Goal: Task Accomplishment & Management: Manage account settings

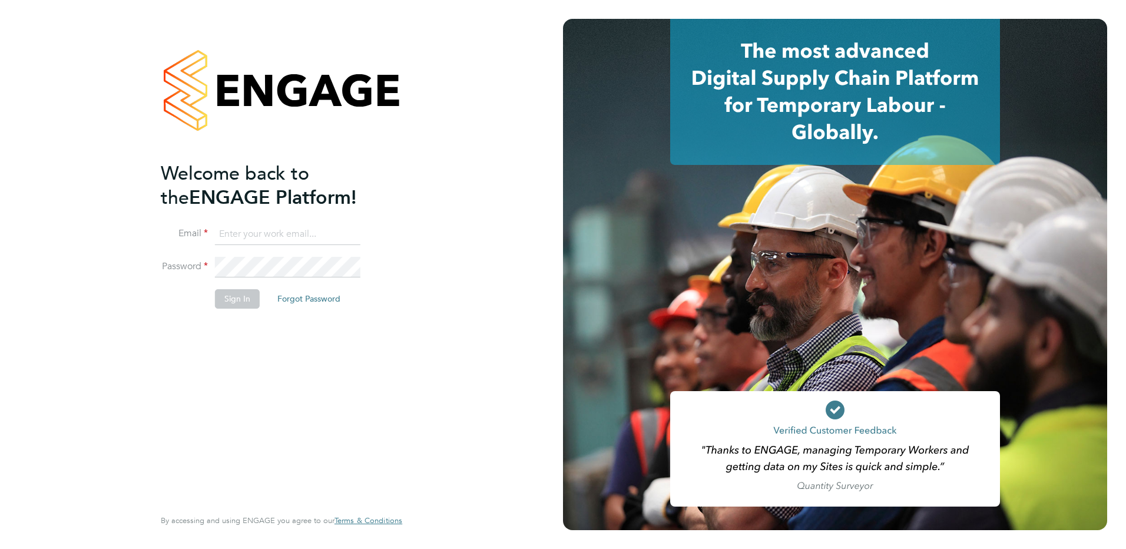
type input "[EMAIL_ADDRESS][DOMAIN_NAME]"
click at [244, 301] on button "Sign In" at bounding box center [237, 298] width 45 height 19
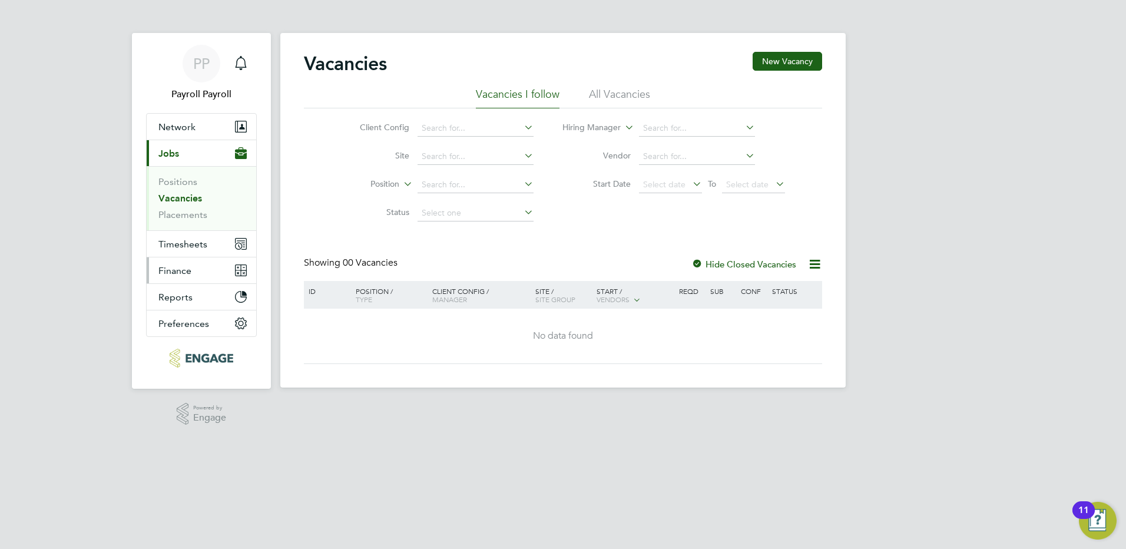
click at [186, 273] on span "Finance" at bounding box center [174, 270] width 33 height 11
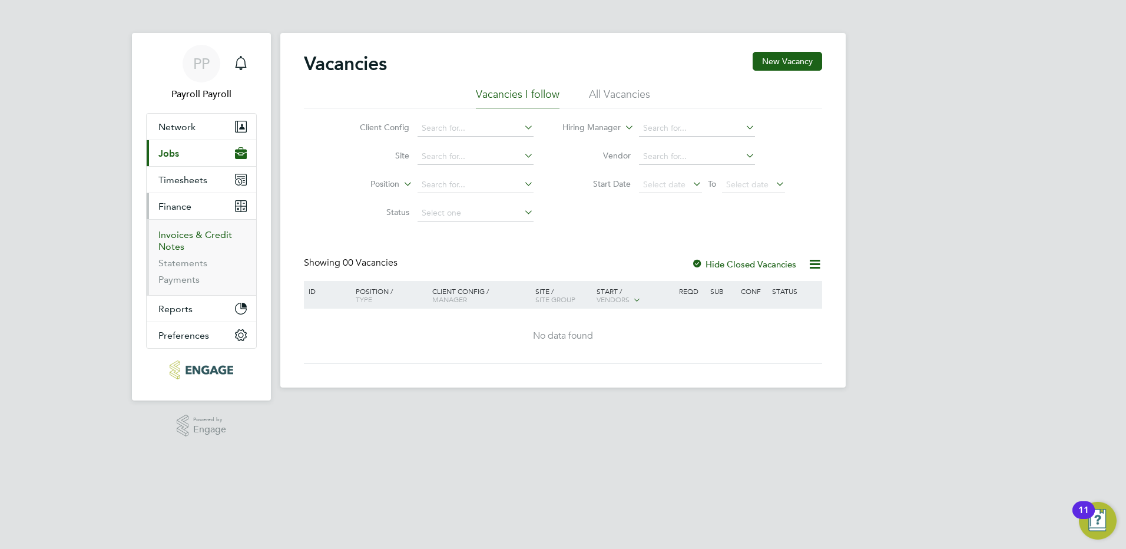
click at [185, 235] on link "Invoices & Credit Notes" at bounding box center [195, 240] width 74 height 23
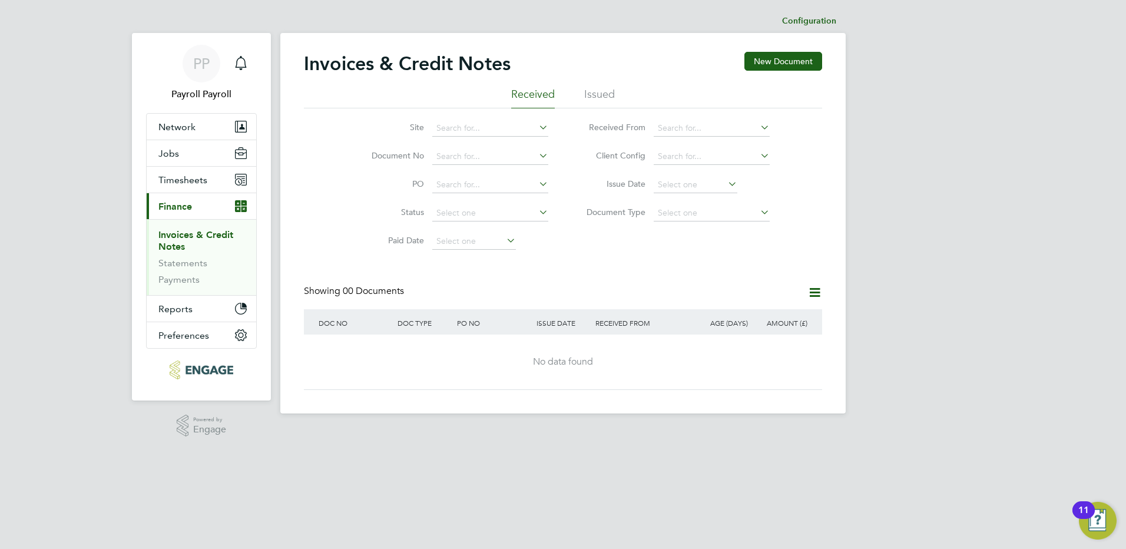
click at [600, 93] on li "Issued" at bounding box center [599, 97] width 31 height 21
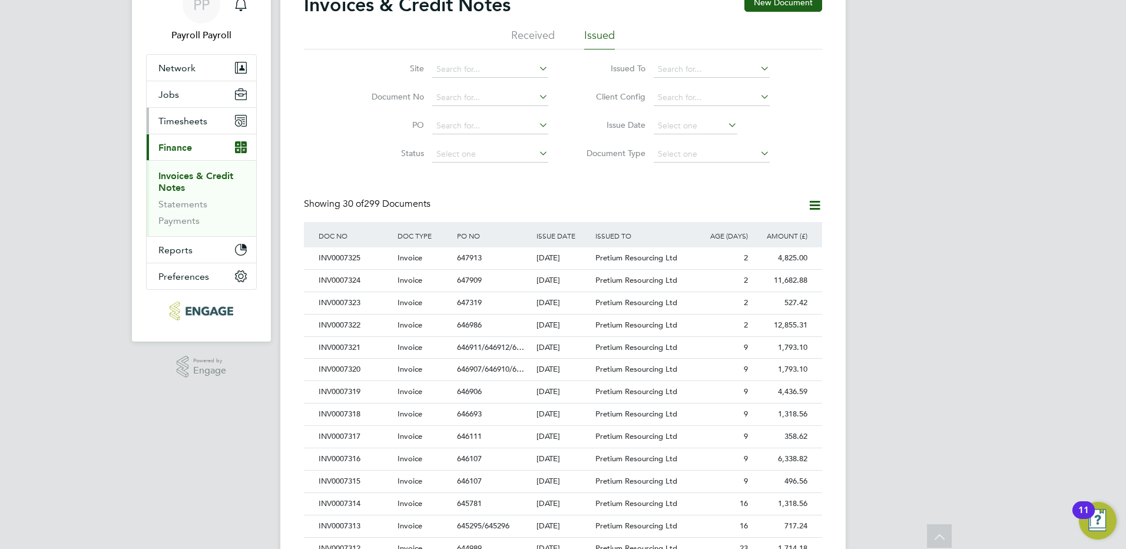
click at [191, 120] on span "Timesheets" at bounding box center [182, 120] width 49 height 11
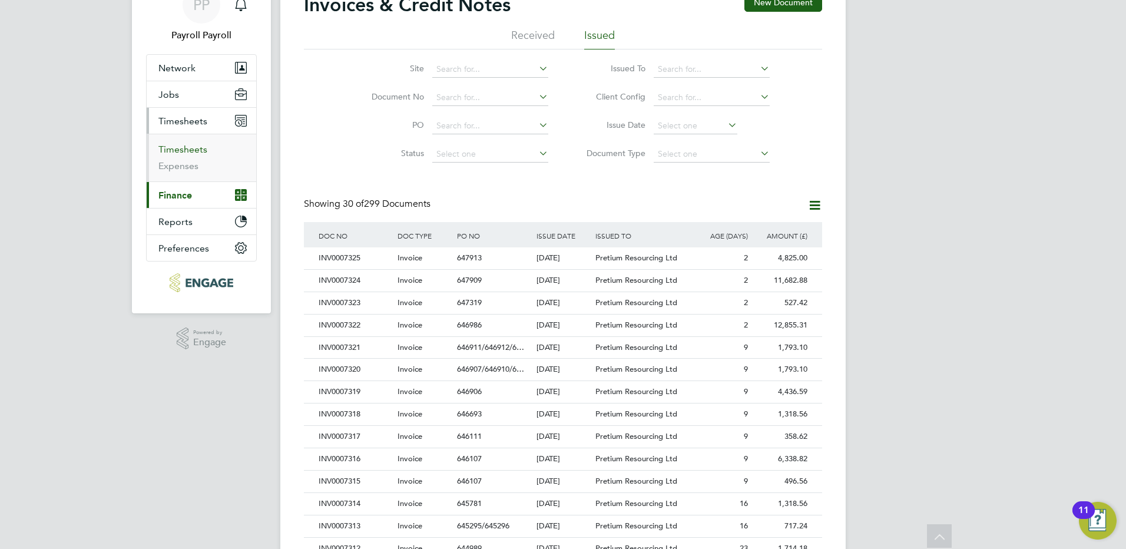
click at [194, 153] on link "Timesheets" at bounding box center [182, 149] width 49 height 11
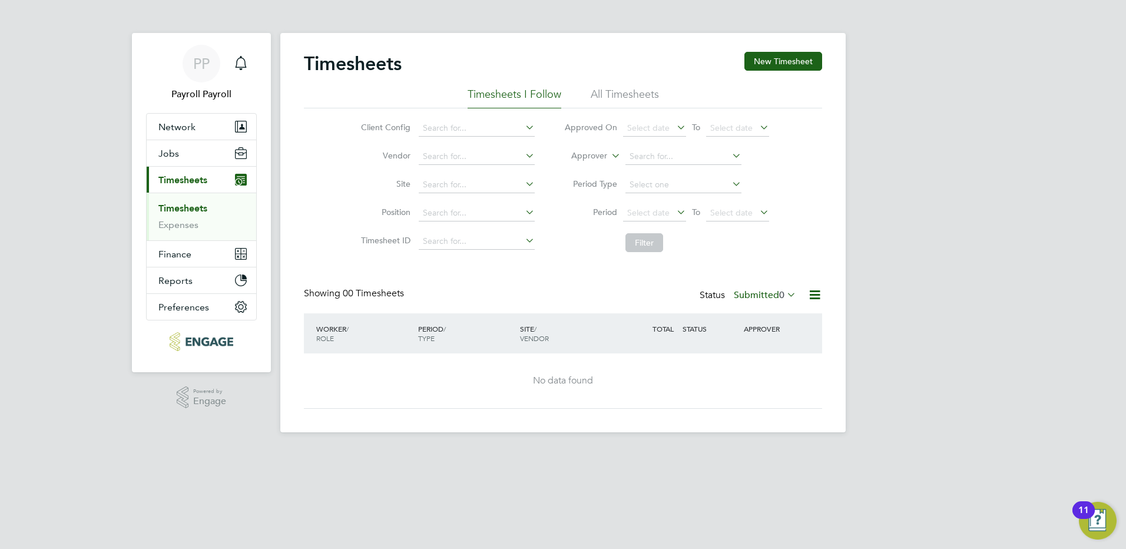
click at [627, 94] on li "All Timesheets" at bounding box center [625, 97] width 68 height 21
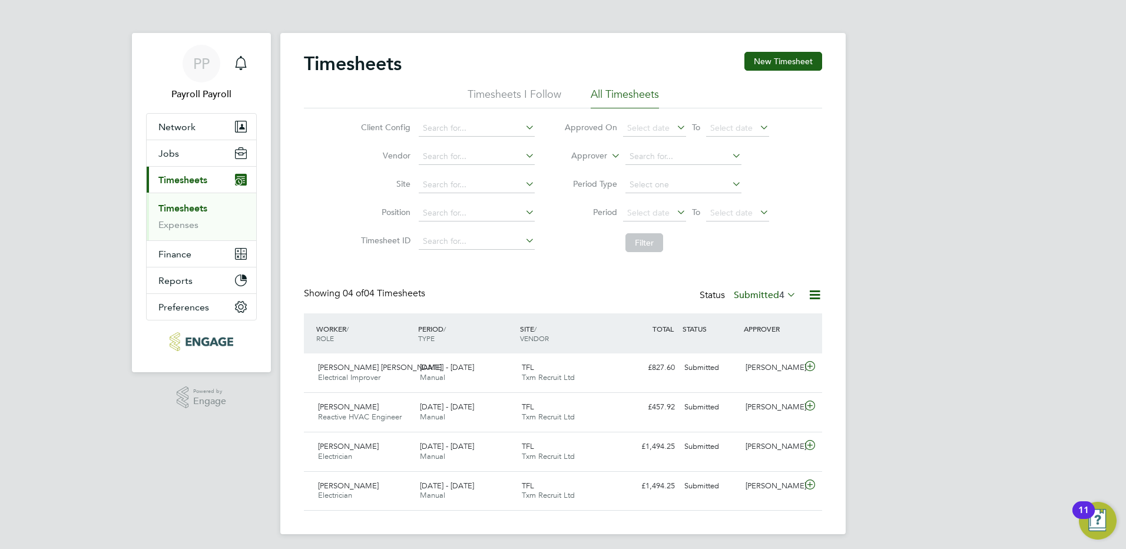
click at [784, 293] on icon at bounding box center [784, 294] width 0 height 16
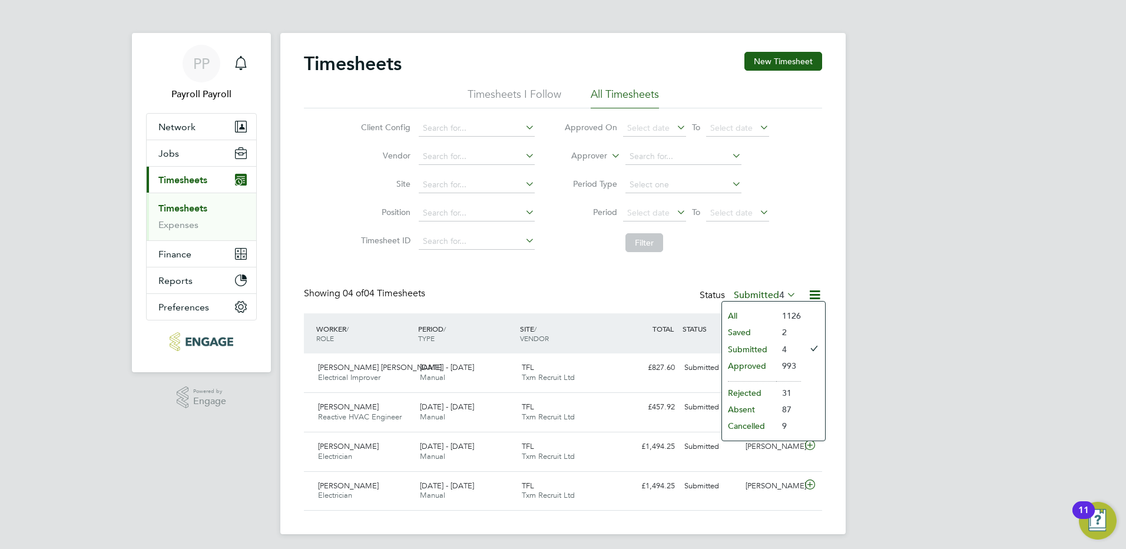
click at [775, 315] on li "All" at bounding box center [749, 315] width 54 height 16
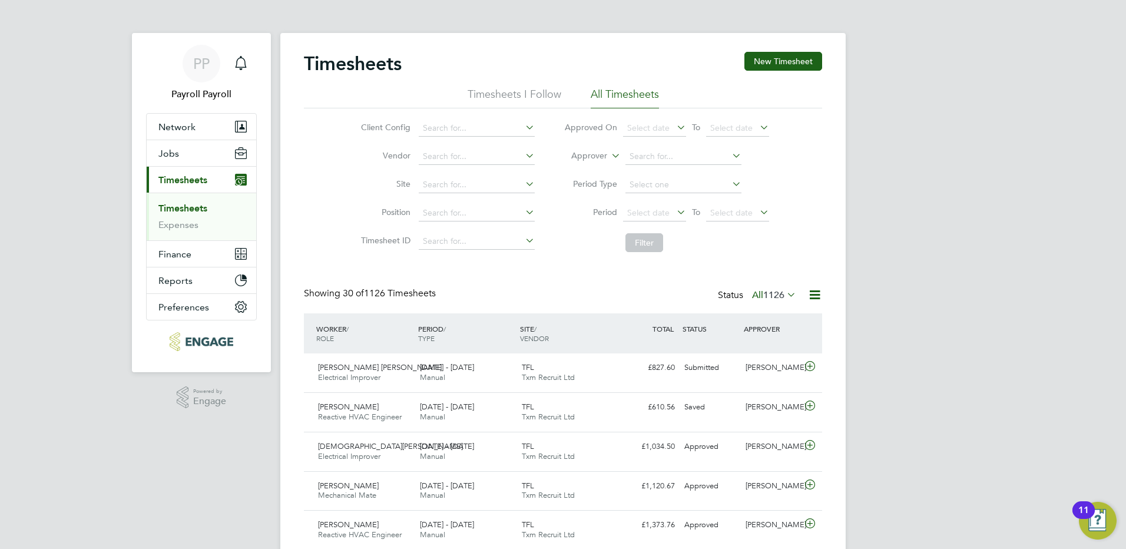
click at [776, 297] on span "1126" at bounding box center [773, 295] width 21 height 12
click at [775, 366] on li "Approved" at bounding box center [758, 365] width 54 height 16
click at [758, 297] on label "Approved 993" at bounding box center [760, 295] width 71 height 12
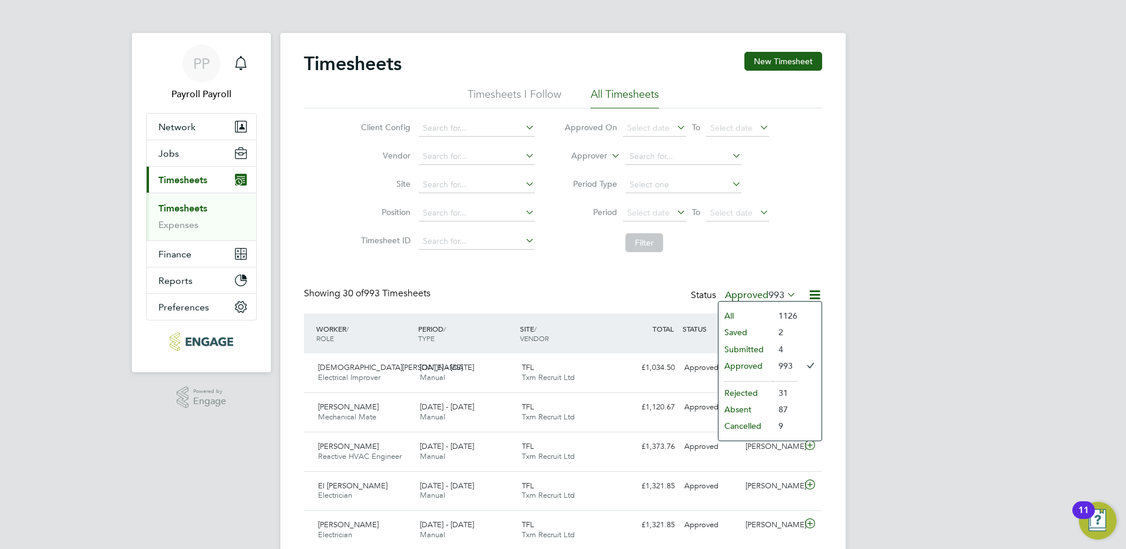
click at [750, 351] on li "Submitted" at bounding box center [745, 349] width 54 height 16
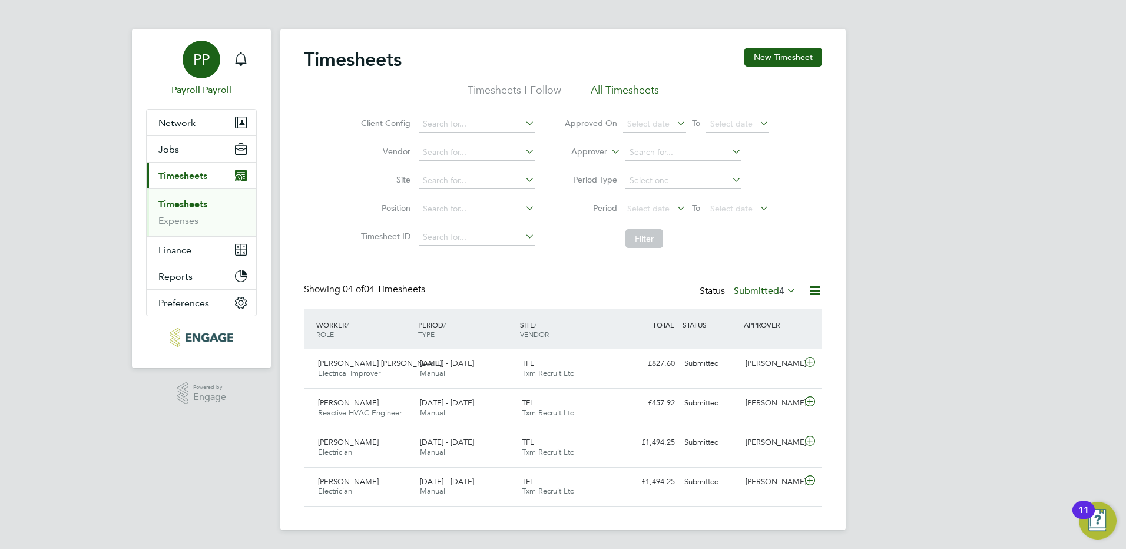
drag, startPoint x: 202, startPoint y: 67, endPoint x: 220, endPoint y: 67, distance: 17.7
click at [202, 67] on span "PP" at bounding box center [201, 59] width 16 height 15
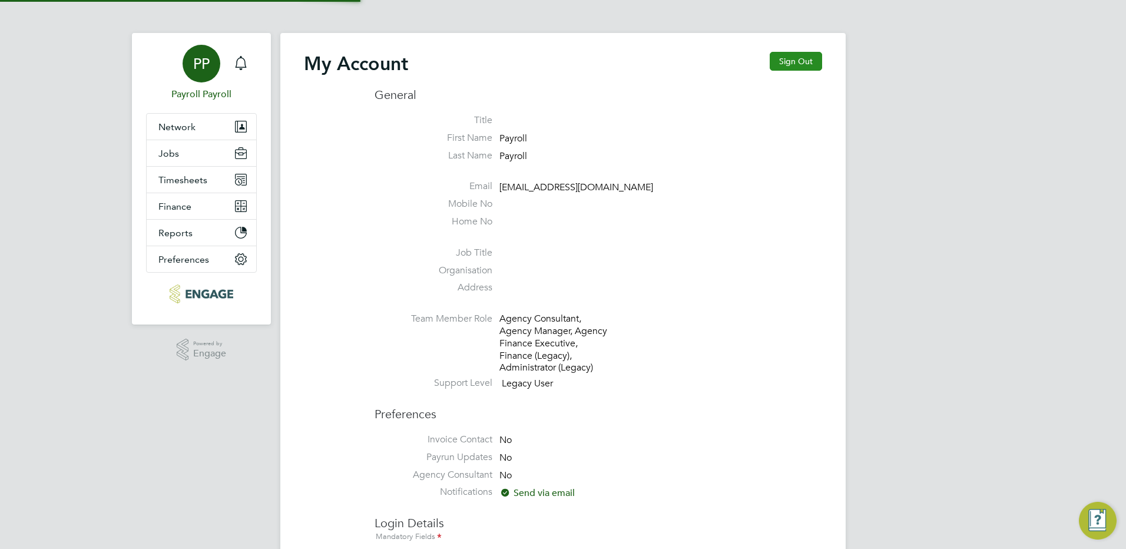
click at [787, 62] on button "Sign Out" at bounding box center [796, 61] width 52 height 19
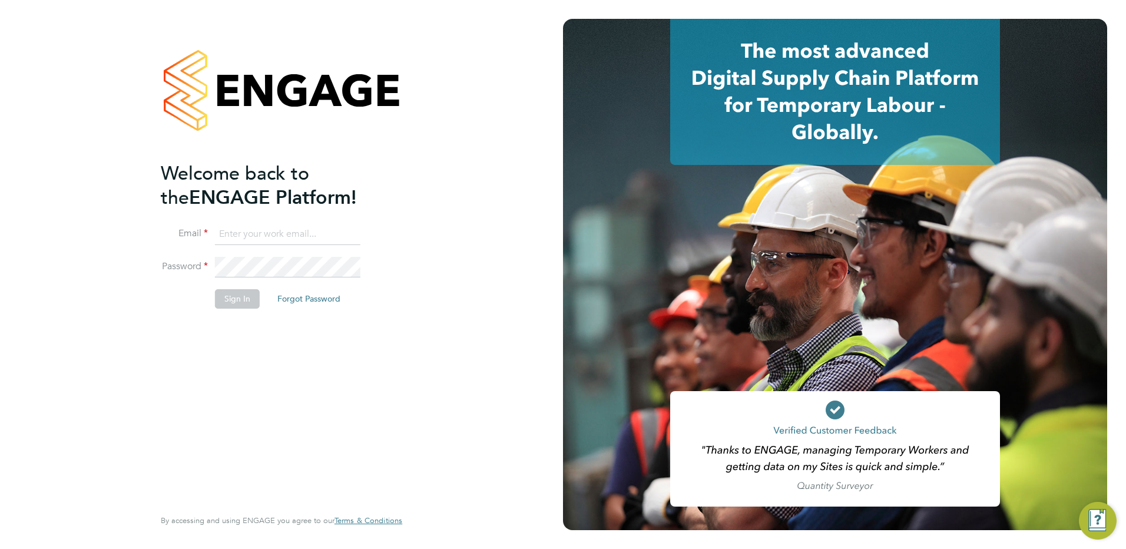
type input "[EMAIL_ADDRESS][DOMAIN_NAME]"
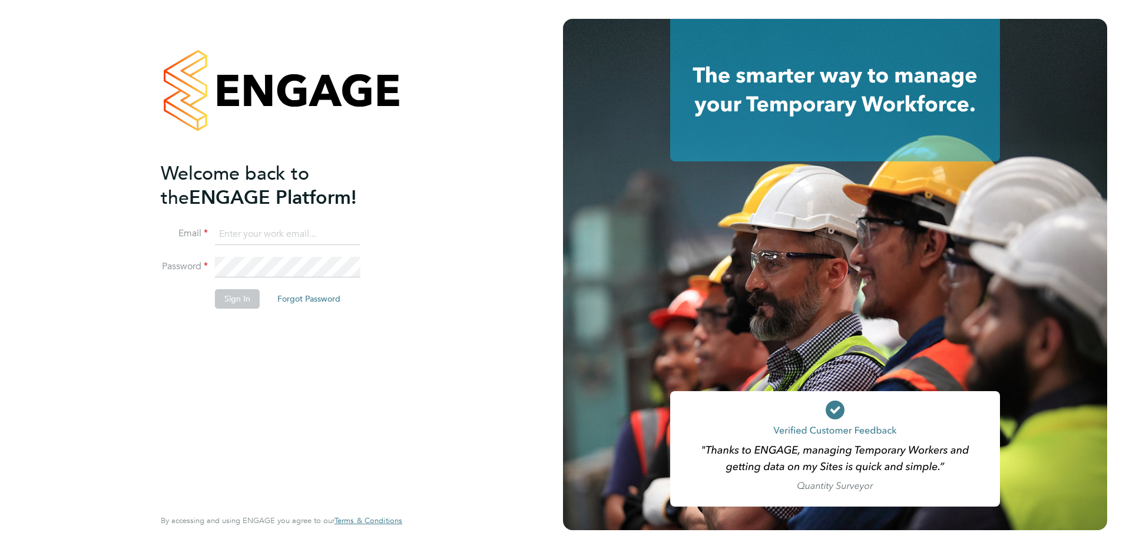
type input "[EMAIL_ADDRESS][DOMAIN_NAME]"
click at [240, 299] on button "Sign In" at bounding box center [237, 298] width 45 height 19
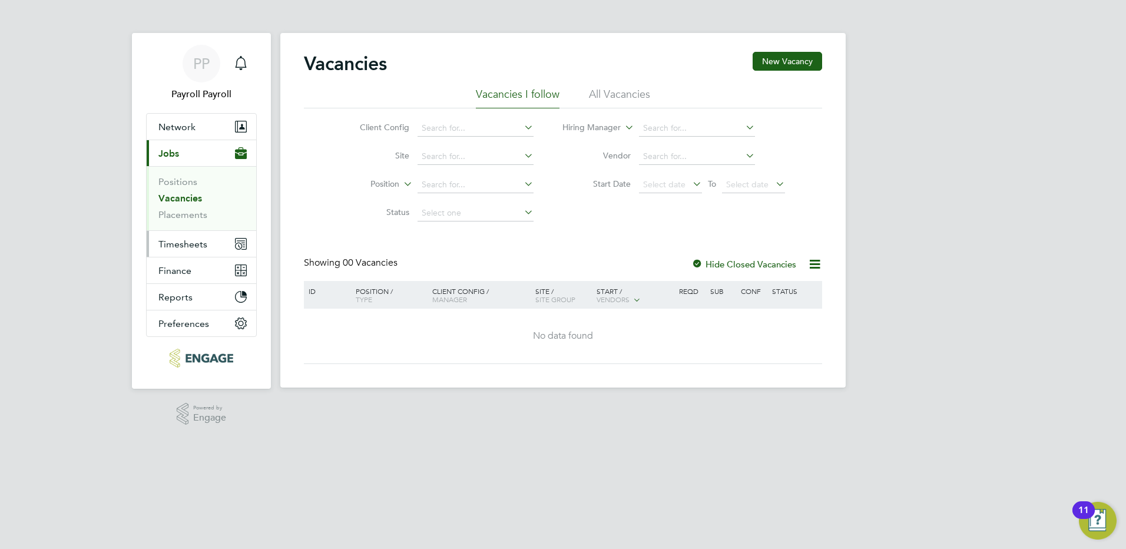
click at [193, 246] on span "Timesheets" at bounding box center [182, 243] width 49 height 11
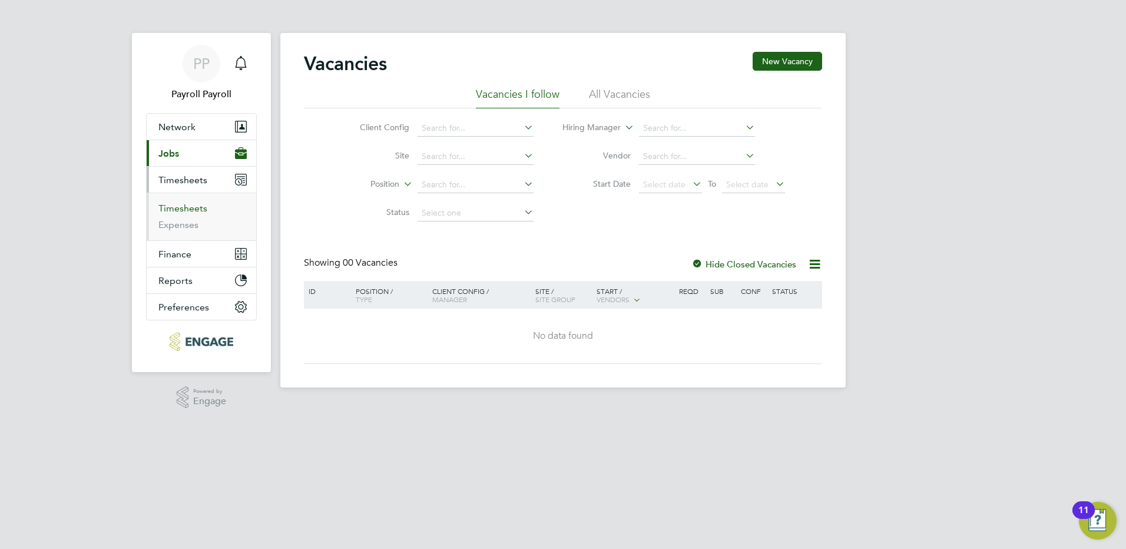
click at [177, 208] on link "Timesheets" at bounding box center [182, 208] width 49 height 11
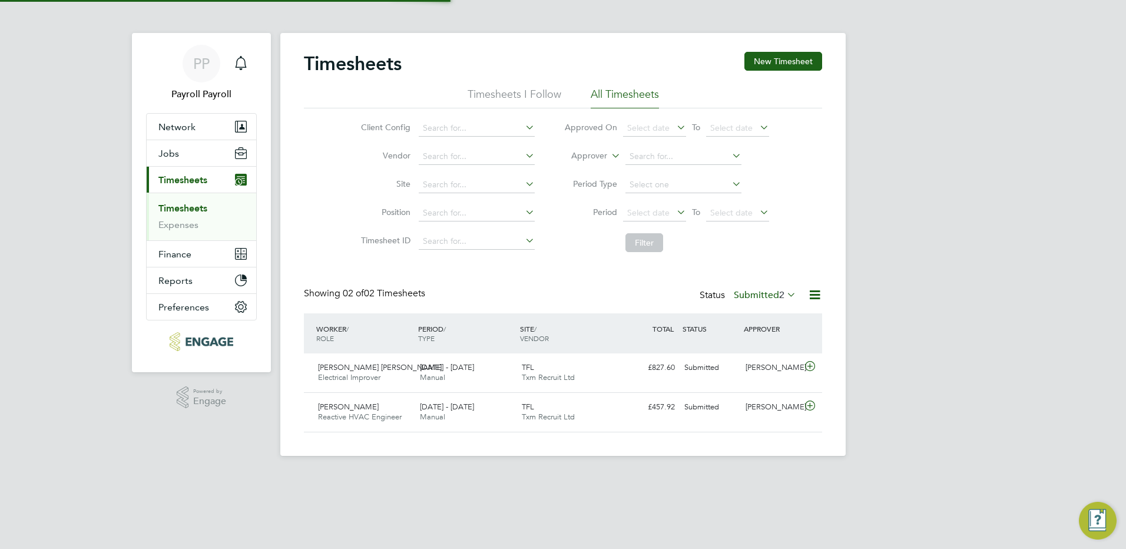
scroll to position [30, 102]
click at [648, 91] on li "All Timesheets" at bounding box center [625, 97] width 68 height 21
click at [782, 293] on span "2" at bounding box center [781, 295] width 5 height 12
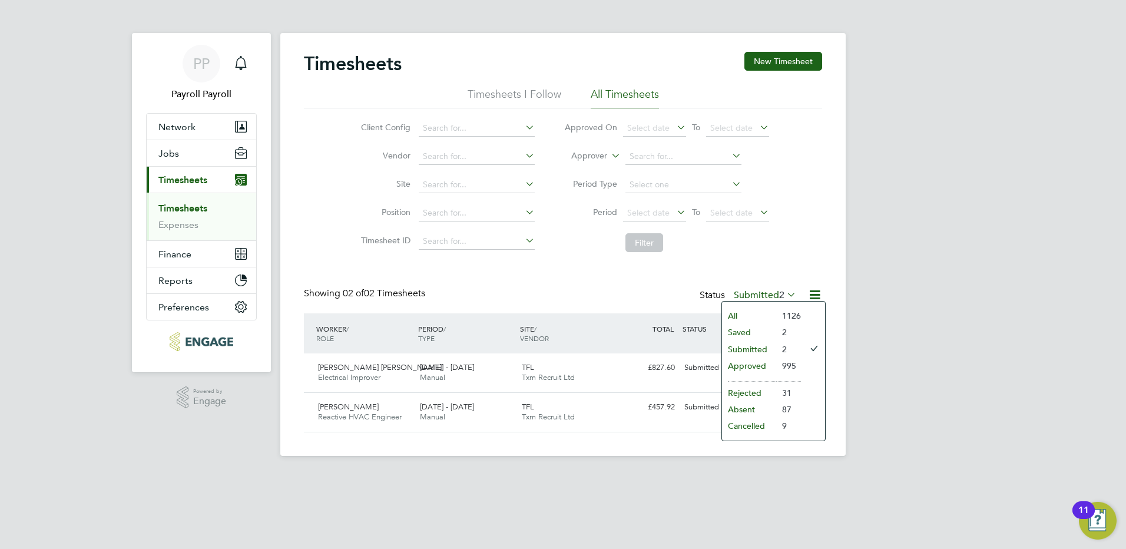
click at [760, 364] on li "Approved" at bounding box center [749, 365] width 54 height 16
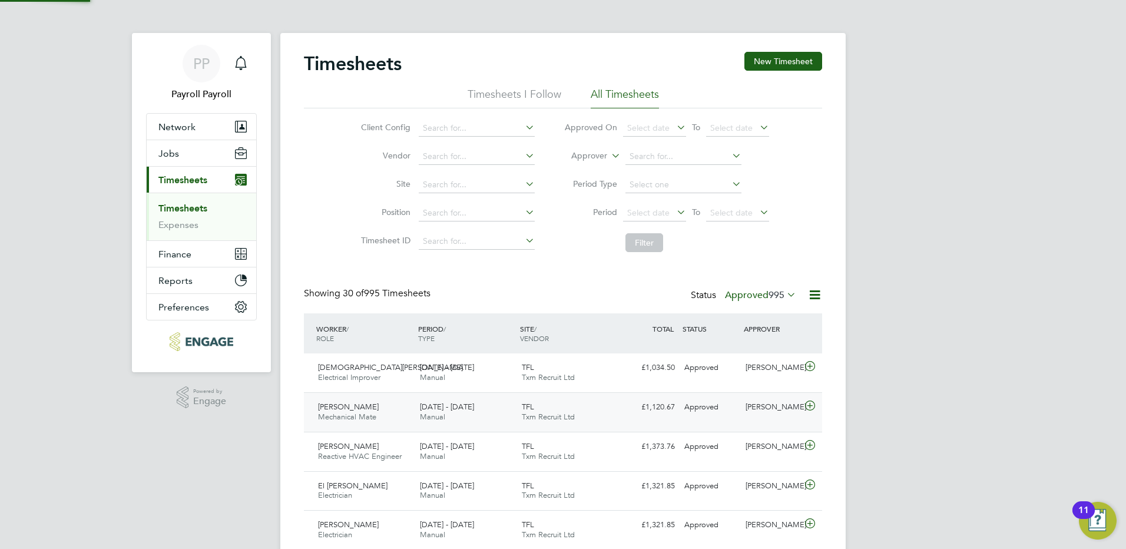
scroll to position [0, 0]
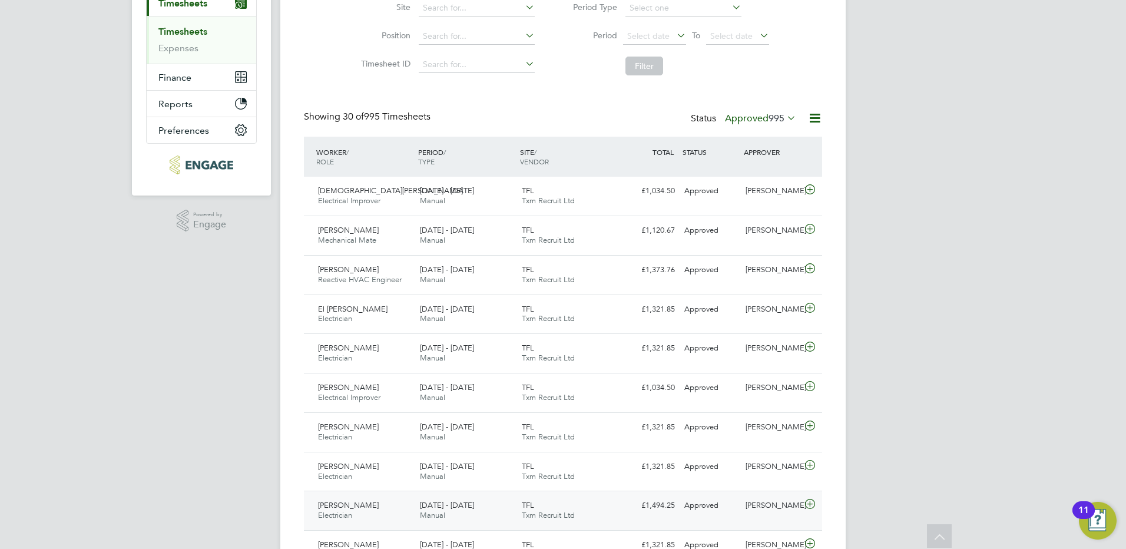
click at [360, 508] on span "Jeremy Jones" at bounding box center [348, 505] width 61 height 10
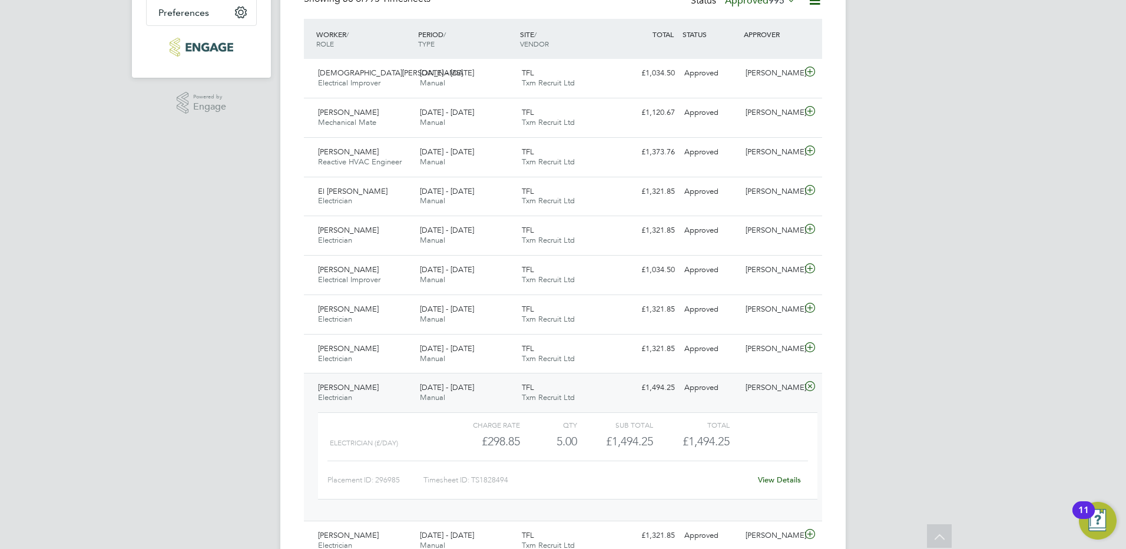
click at [347, 390] on span "Jeremy Jones" at bounding box center [348, 387] width 61 height 10
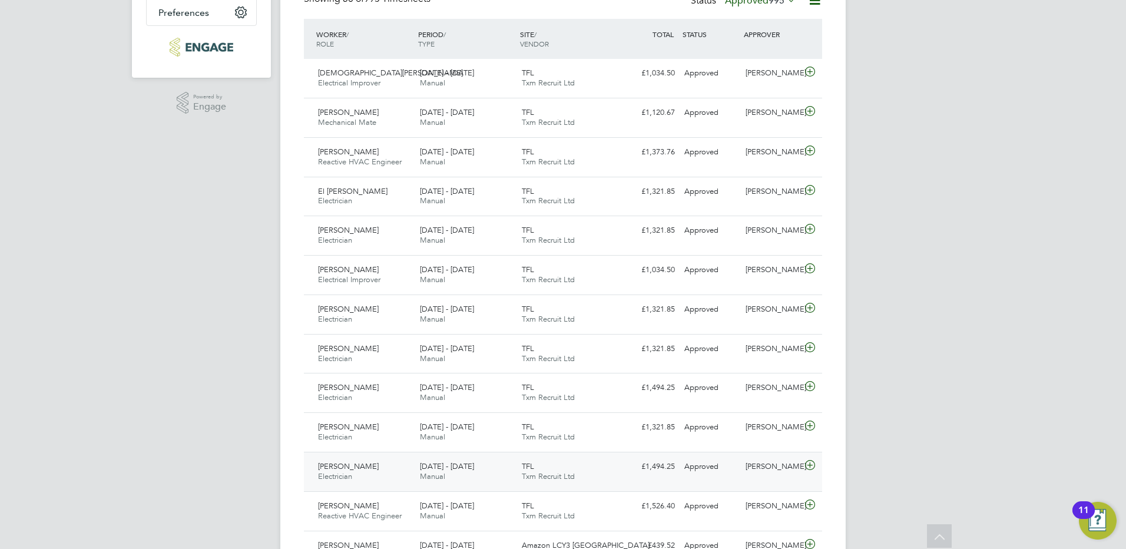
click at [356, 465] on span "Robert Pratt" at bounding box center [348, 466] width 61 height 10
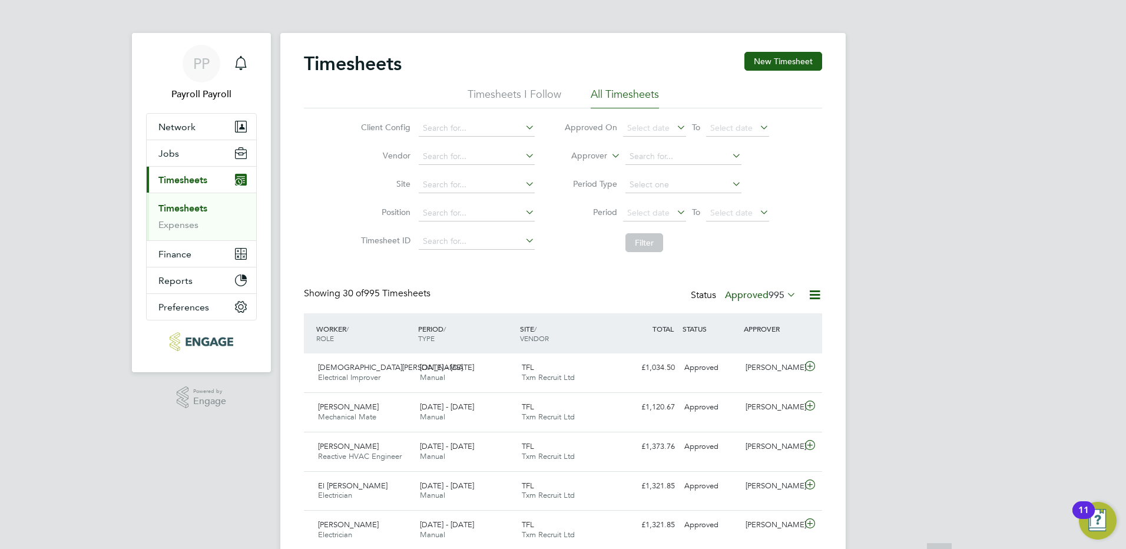
scroll to position [471, 0]
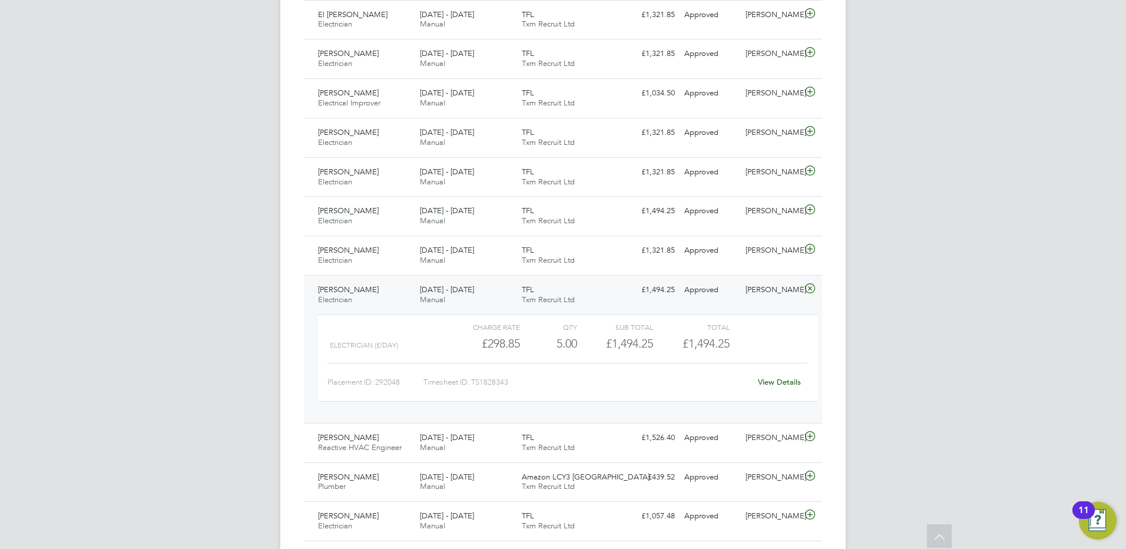
click at [350, 287] on span "Robert Pratt" at bounding box center [348, 289] width 61 height 10
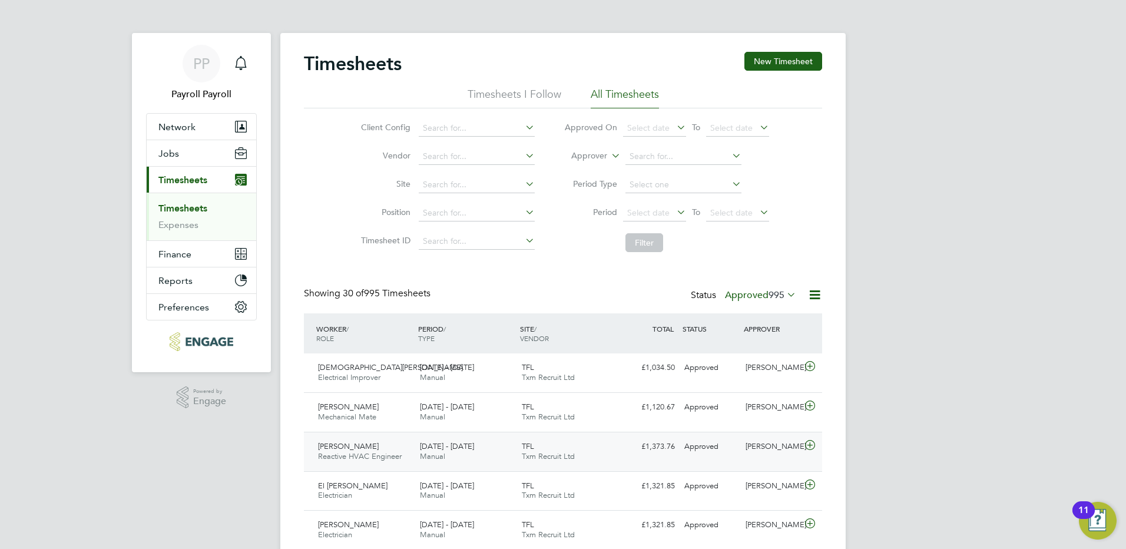
click at [375, 439] on div "[PERSON_NAME] Reactive HVAC Engineer [DATE] - [DATE]" at bounding box center [364, 451] width 102 height 29
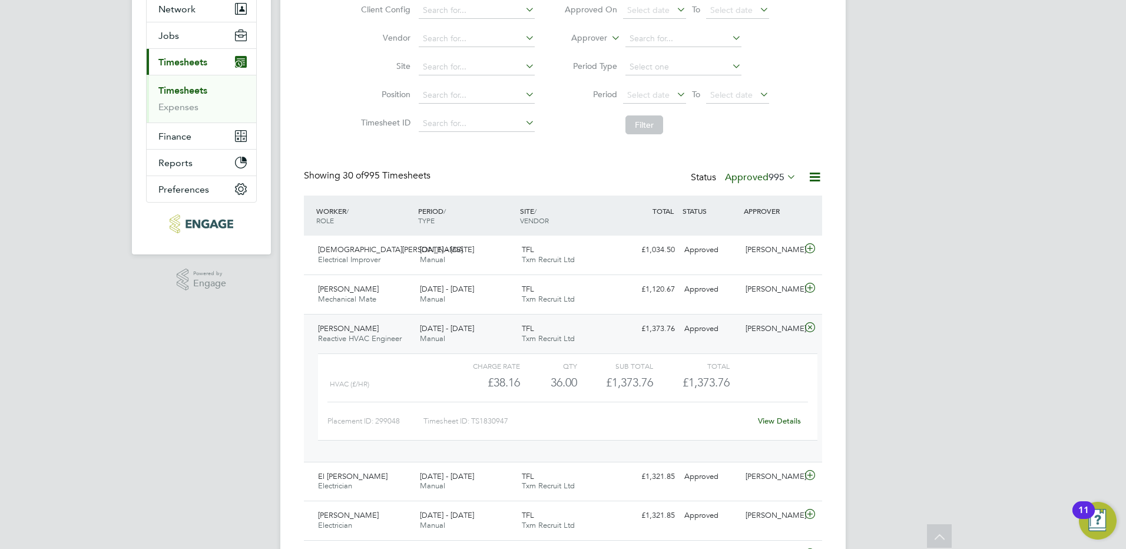
click at [372, 329] on div "[PERSON_NAME] Reactive HVAC Engineer [DATE] - [DATE]" at bounding box center [364, 333] width 102 height 29
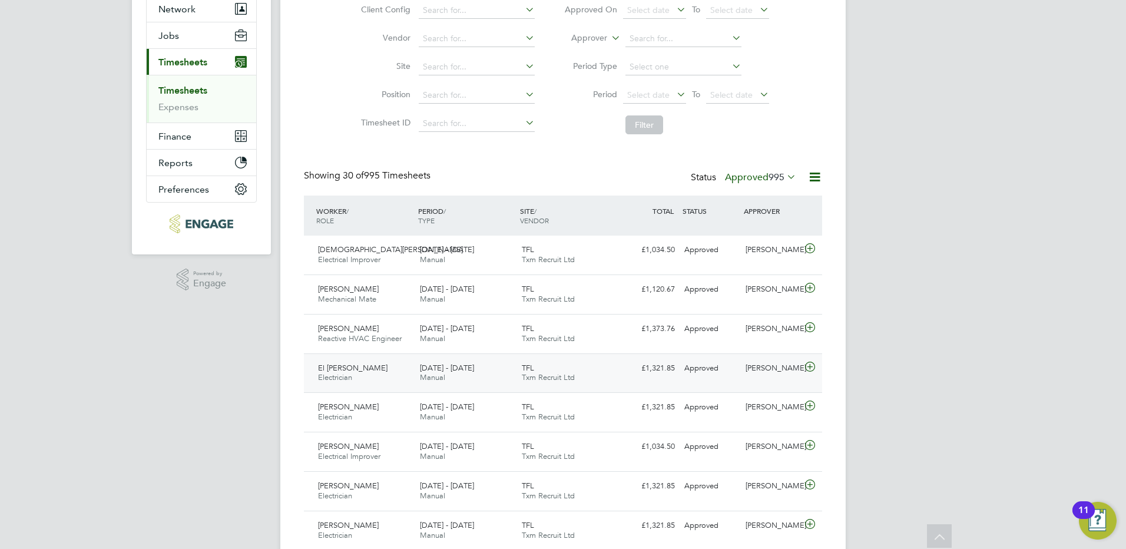
click at [373, 369] on div "El [PERSON_NAME] Electrician [DATE] - [DATE]" at bounding box center [364, 373] width 102 height 29
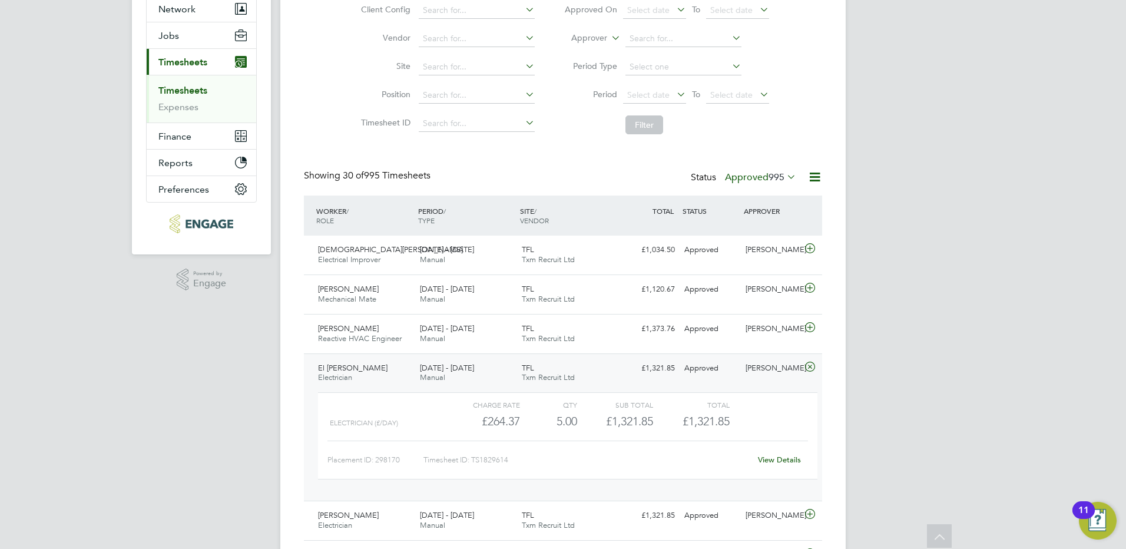
click at [362, 368] on span "El Omrani Taibi" at bounding box center [352, 368] width 69 height 10
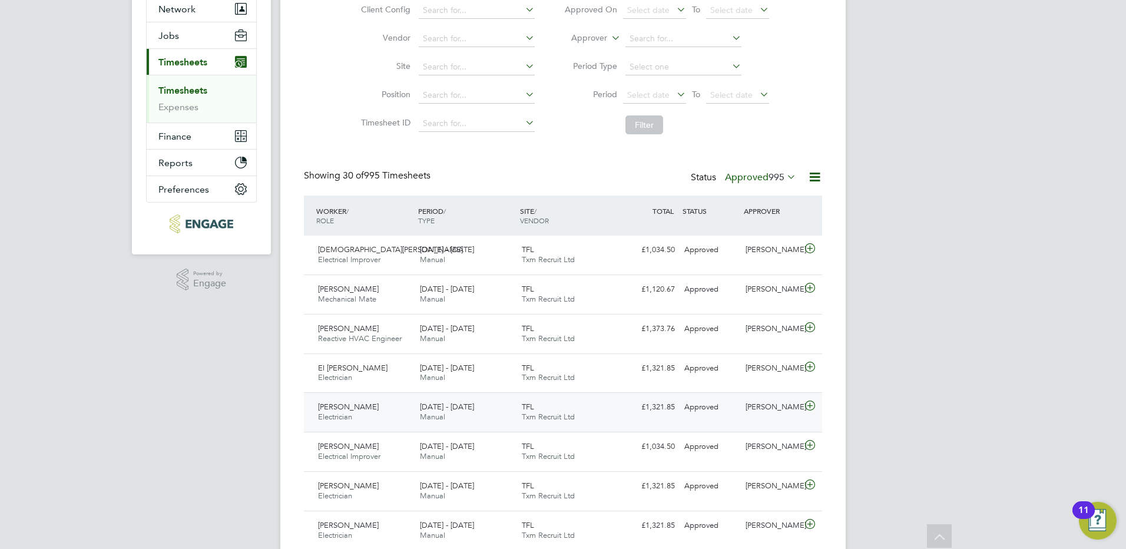
click at [359, 408] on span "Maleek Williams" at bounding box center [348, 407] width 61 height 10
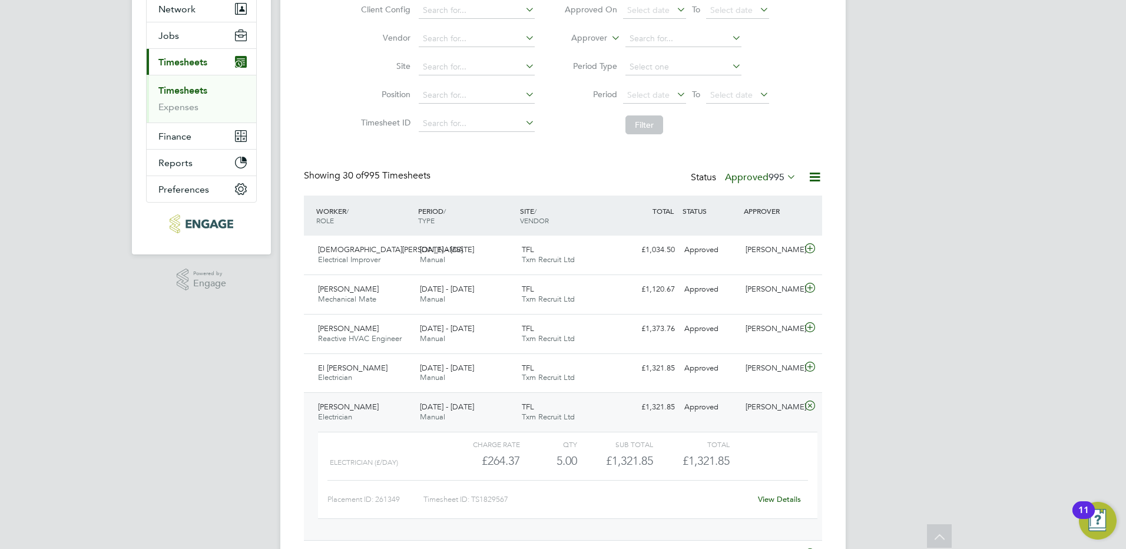
click at [353, 406] on span "Maleek Williams" at bounding box center [348, 407] width 61 height 10
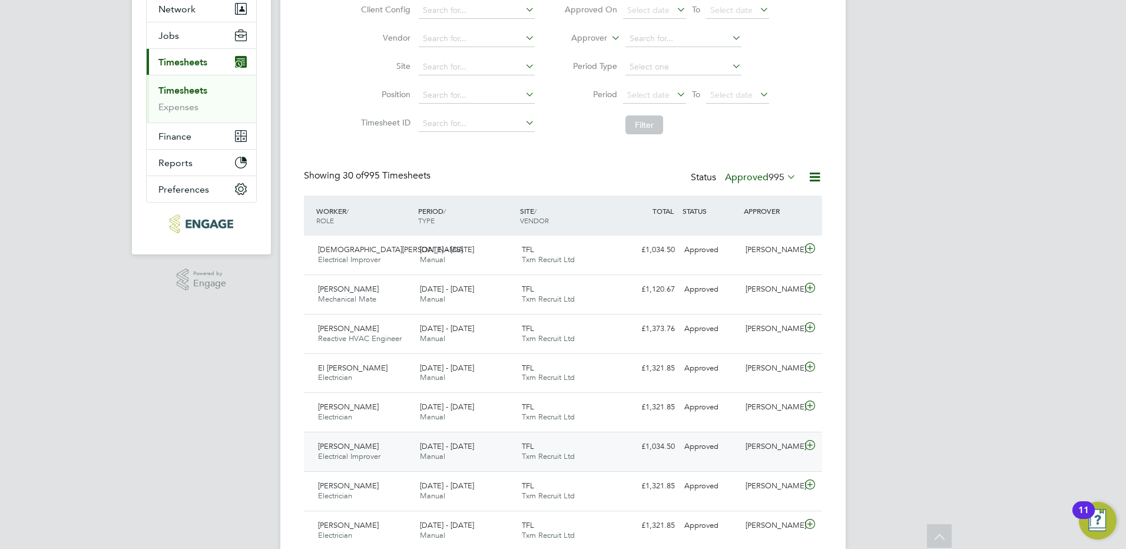
click at [365, 447] on span "Wale Kabiru Hassan" at bounding box center [348, 446] width 61 height 10
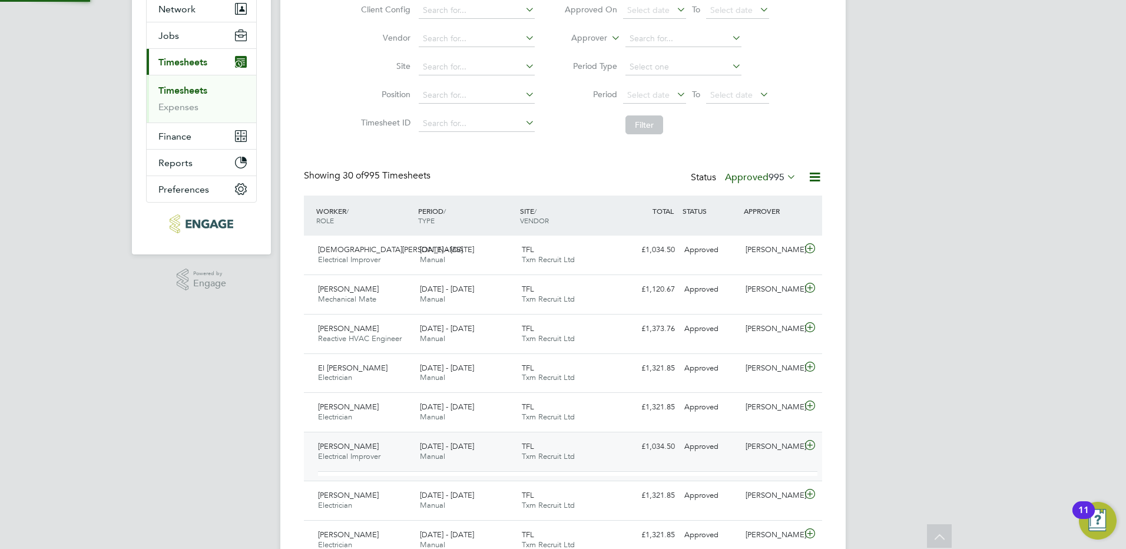
scroll to position [20, 115]
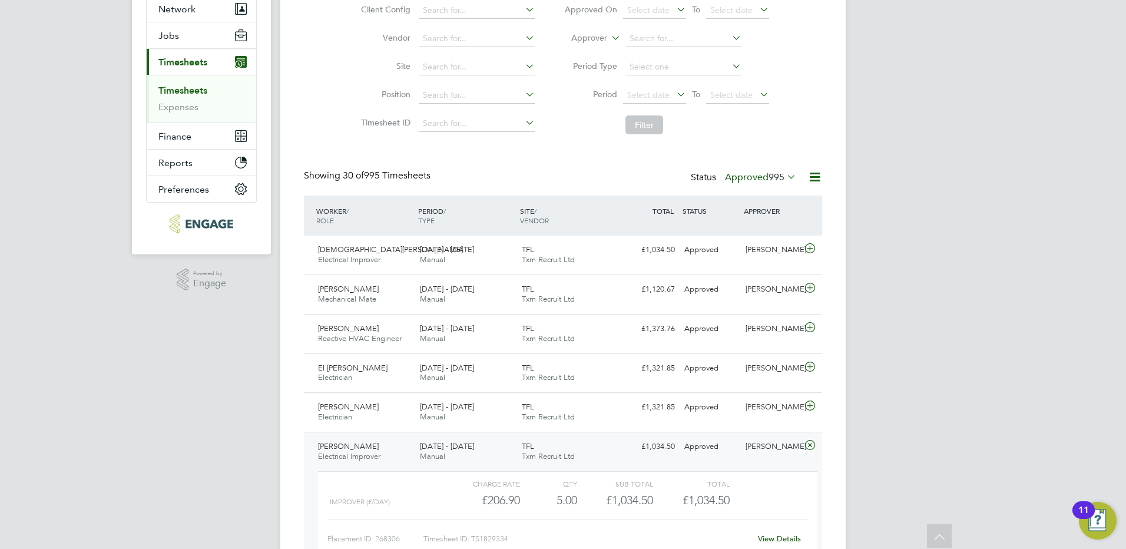
click at [362, 450] on span "Wale Kabiru Hassan" at bounding box center [348, 446] width 61 height 10
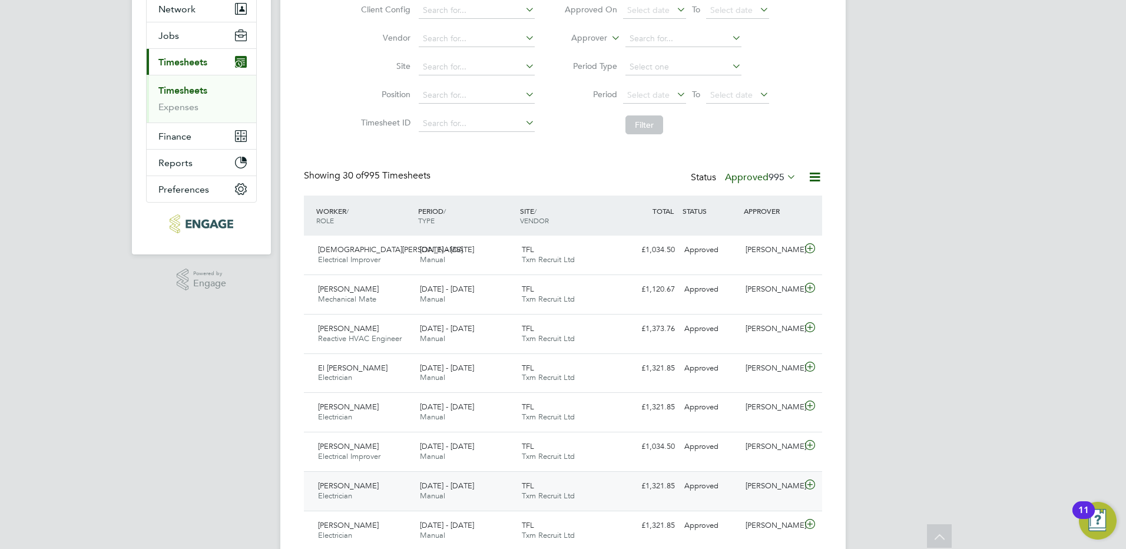
click at [354, 483] on span "Eugeniu Ojog" at bounding box center [348, 485] width 61 height 10
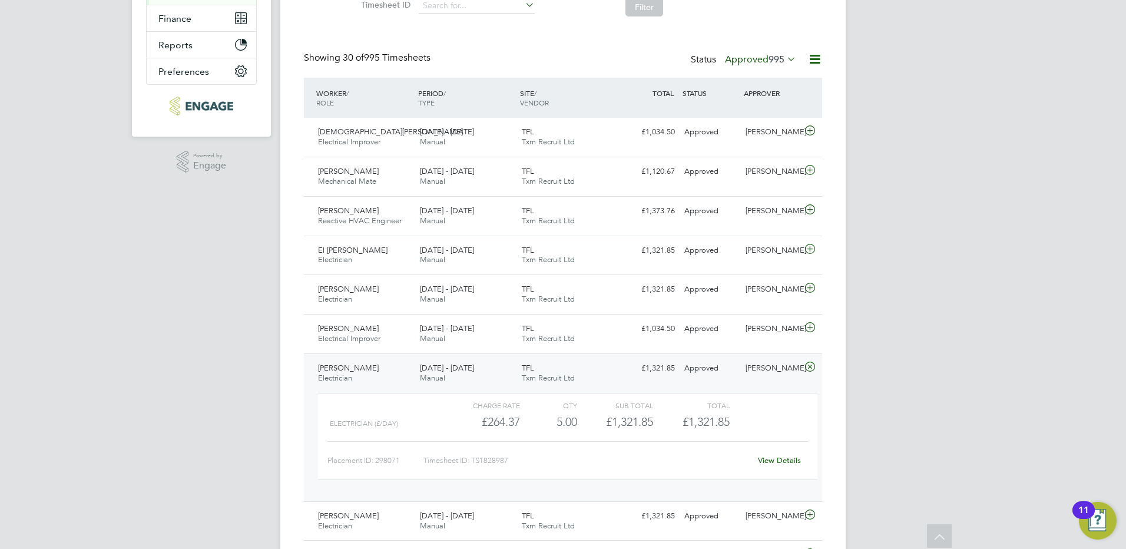
click at [358, 366] on span "Eugeniu Ojog" at bounding box center [348, 368] width 61 height 10
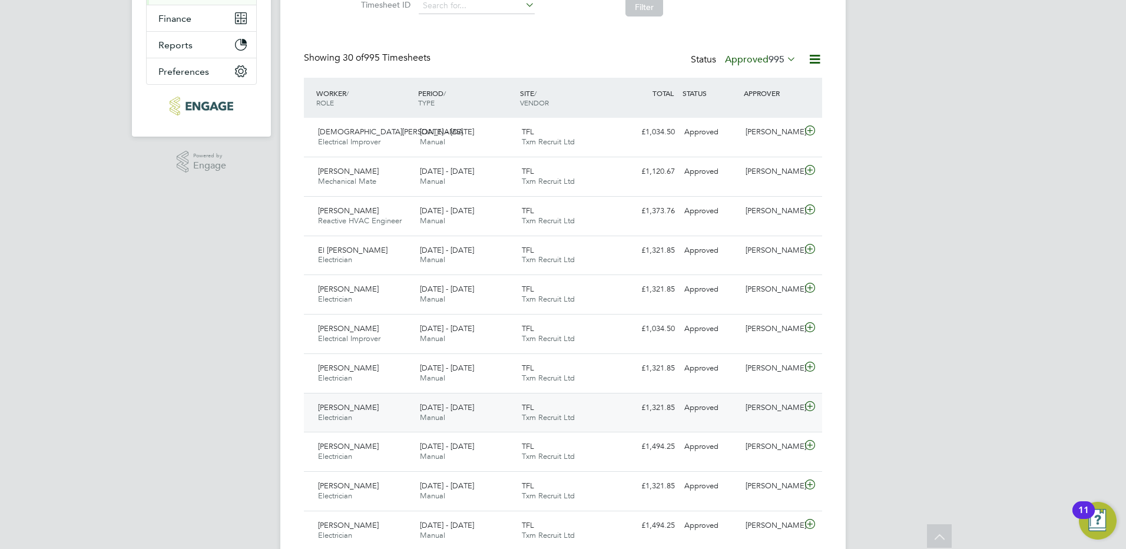
click at [359, 409] on div "John Quinn Electrician 20 - 26 Sep 2025" at bounding box center [364, 412] width 102 height 29
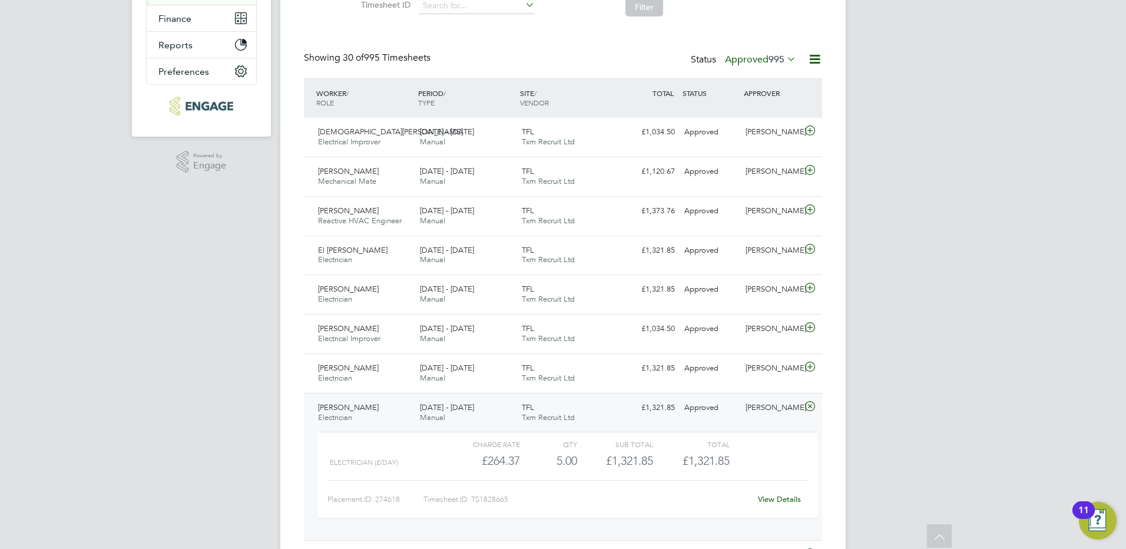
scroll to position [353, 0]
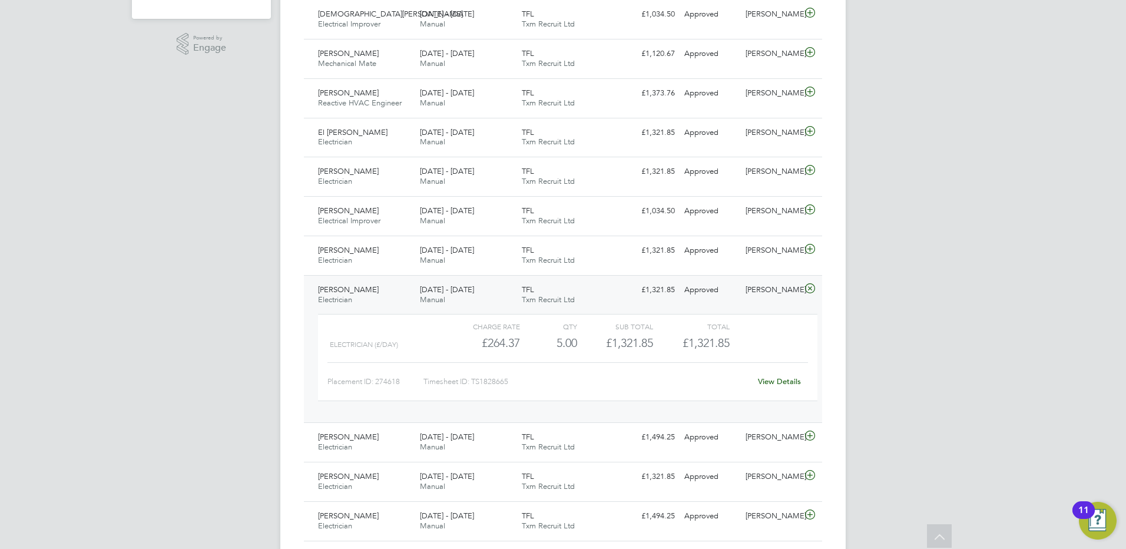
click at [351, 294] on span "Electrician" at bounding box center [335, 299] width 34 height 10
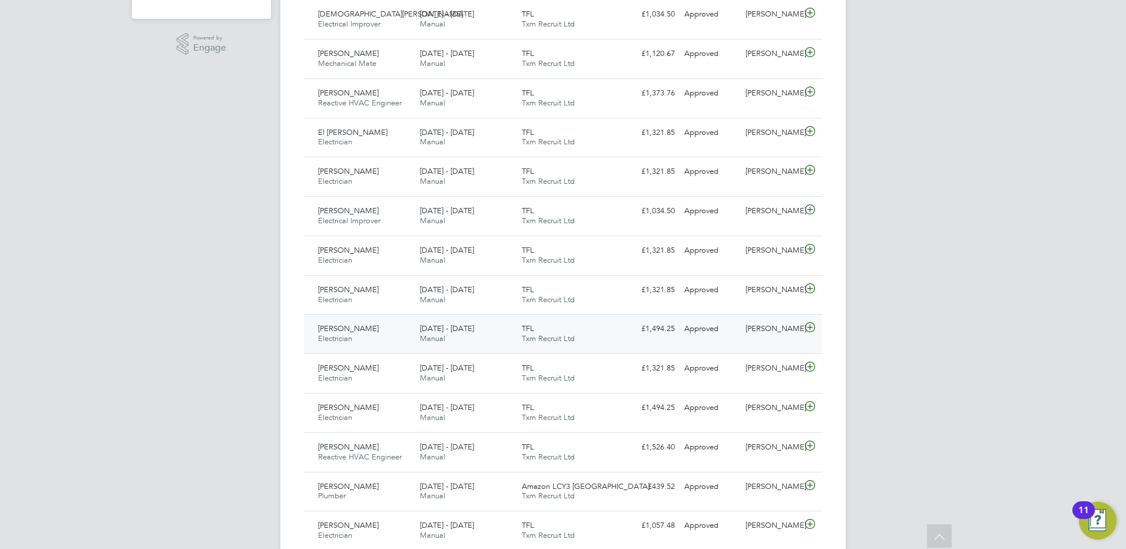
click at [350, 333] on span "Jeremy Jones" at bounding box center [348, 328] width 61 height 10
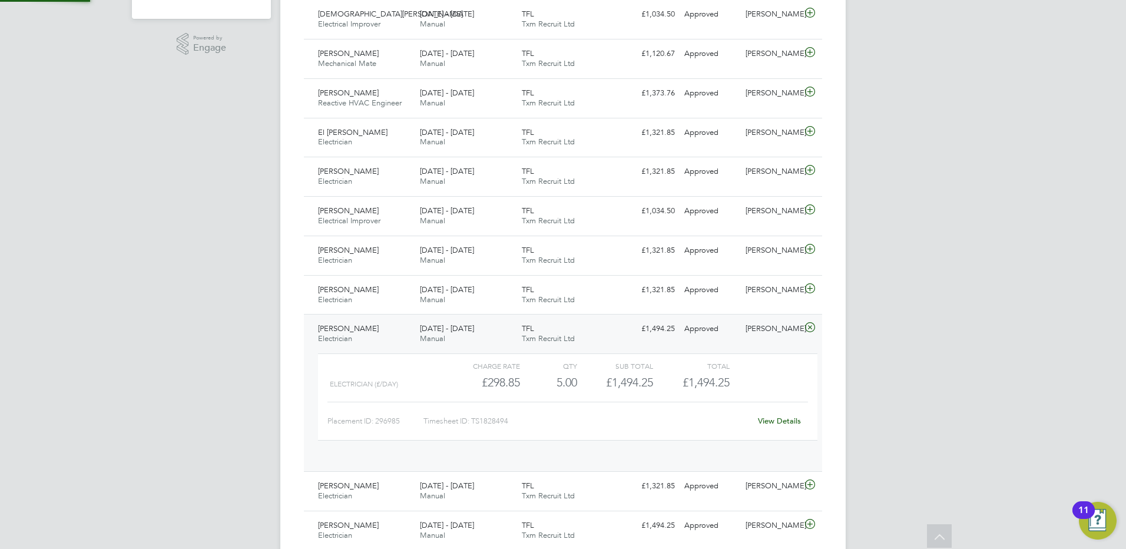
scroll to position [20, 115]
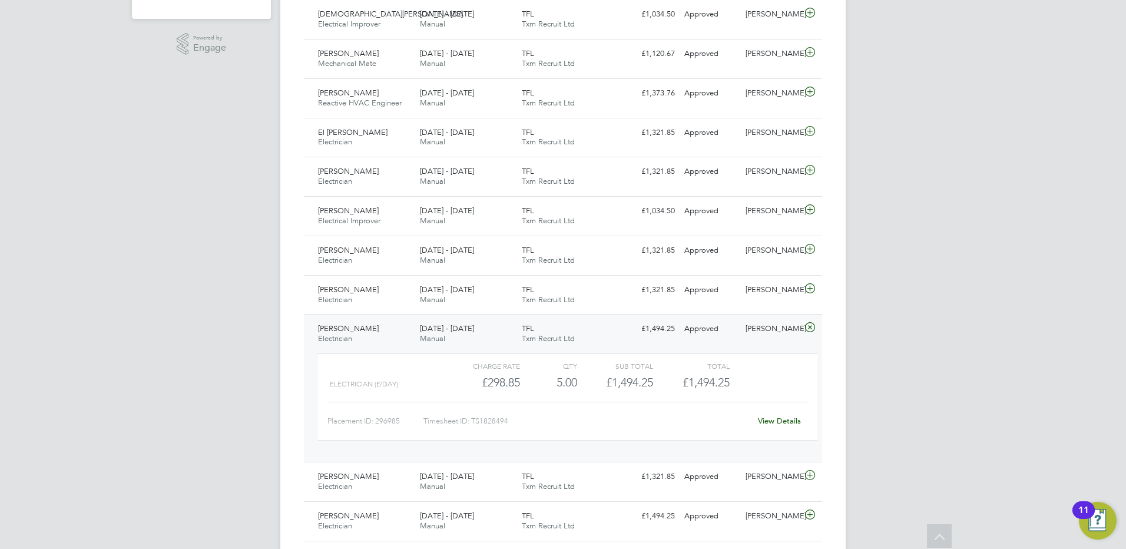
click at [349, 328] on span "Jeremy Jones" at bounding box center [348, 328] width 61 height 10
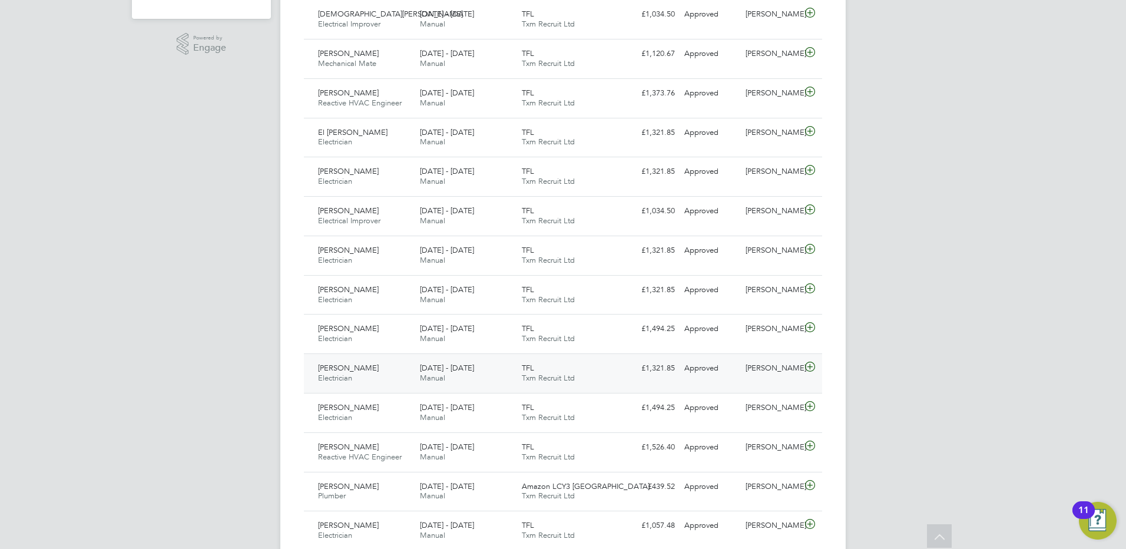
click at [358, 368] on span "Waseem Mirza" at bounding box center [348, 368] width 61 height 10
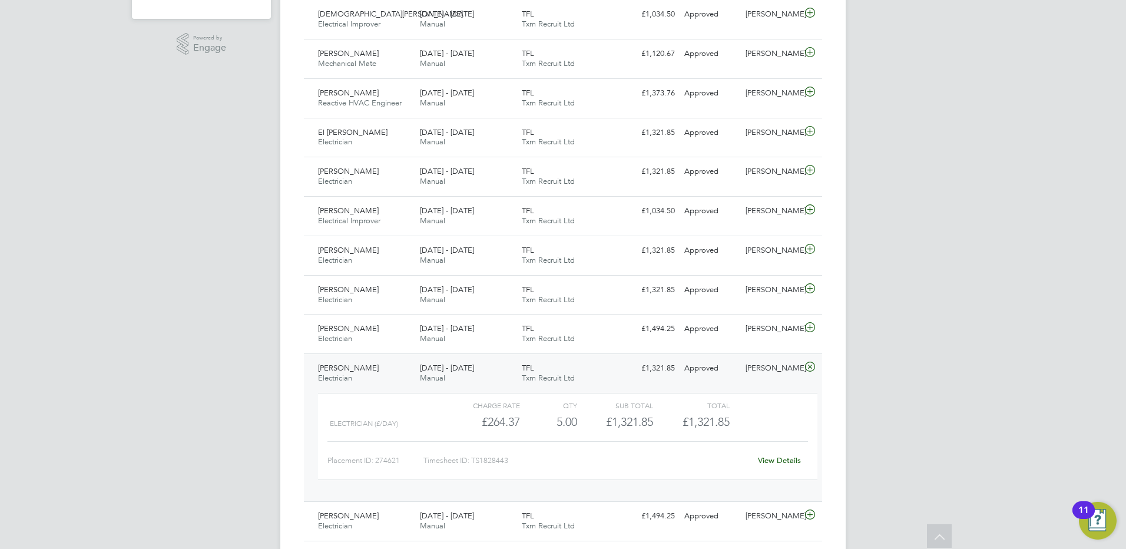
click at [360, 367] on span "Waseem Mirza" at bounding box center [348, 368] width 61 height 10
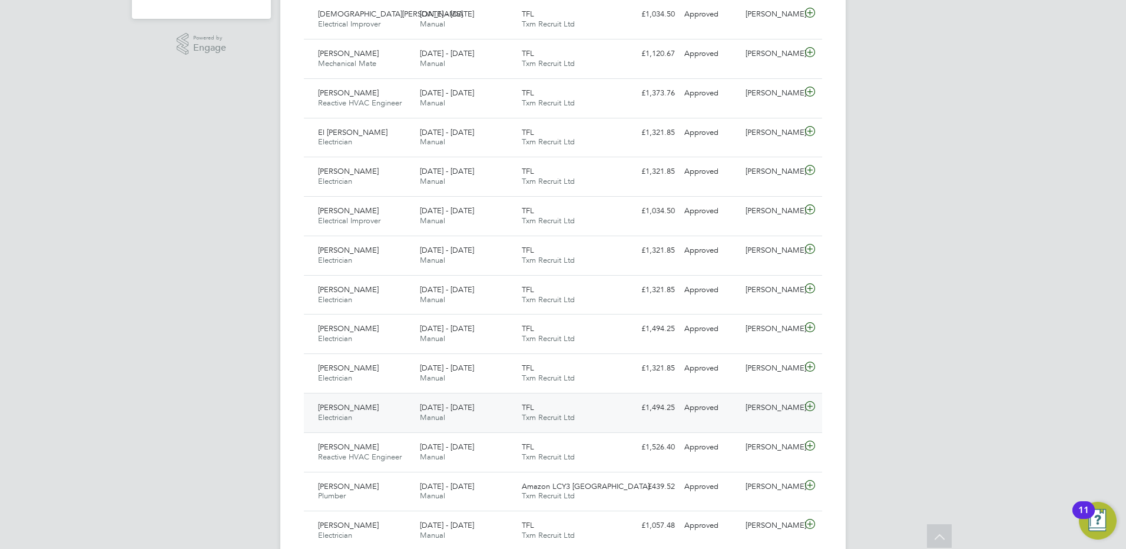
click at [354, 408] on span "Robert Pratt" at bounding box center [348, 407] width 61 height 10
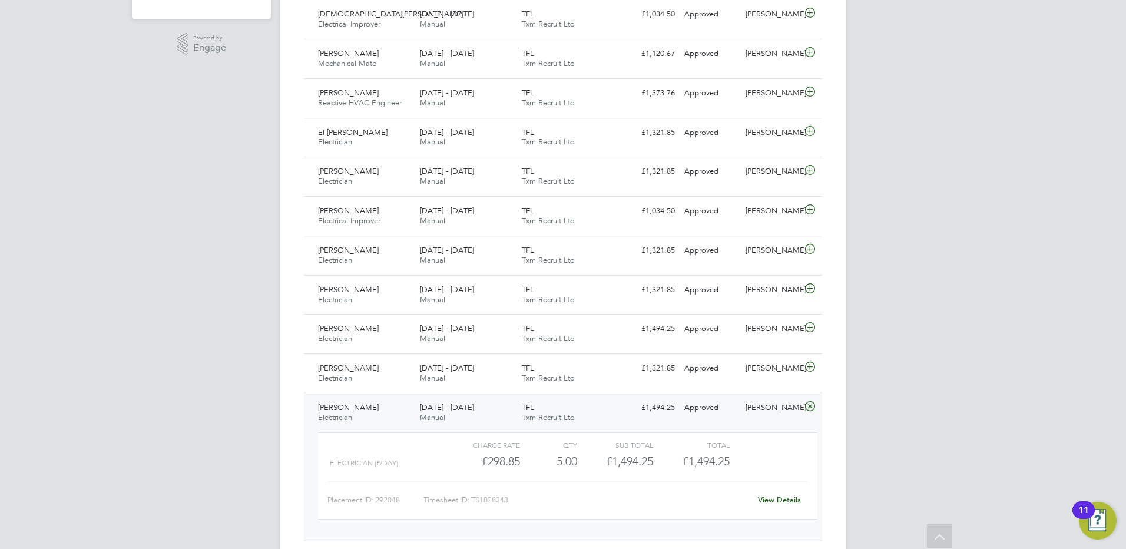
click at [354, 412] on div "Robert Pratt Electrician 20 - 26 Sep 2025" at bounding box center [364, 412] width 102 height 29
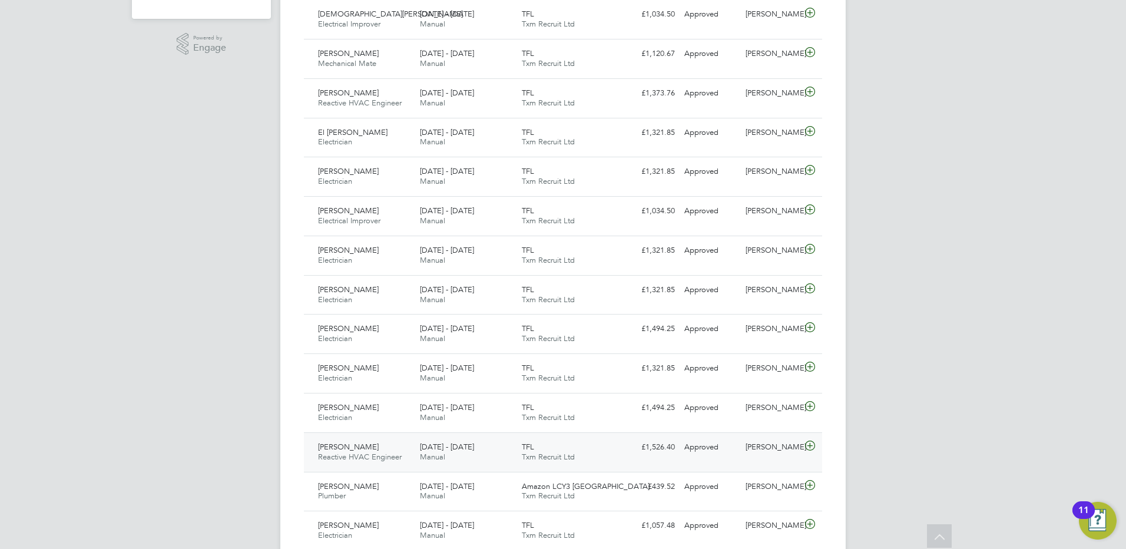
click at [354, 445] on span "Jerome Richards" at bounding box center [348, 447] width 61 height 10
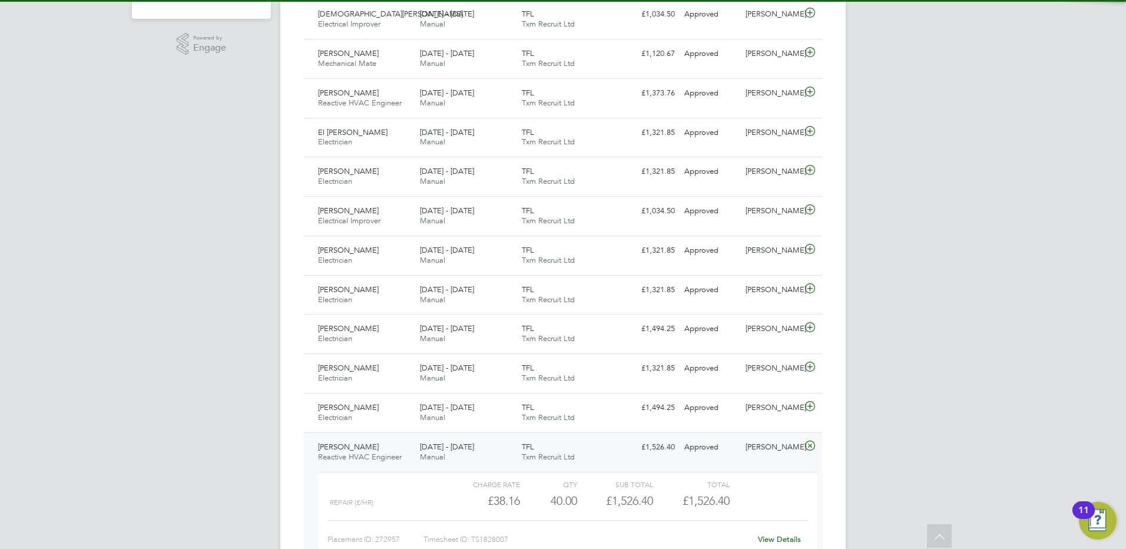
scroll to position [412, 0]
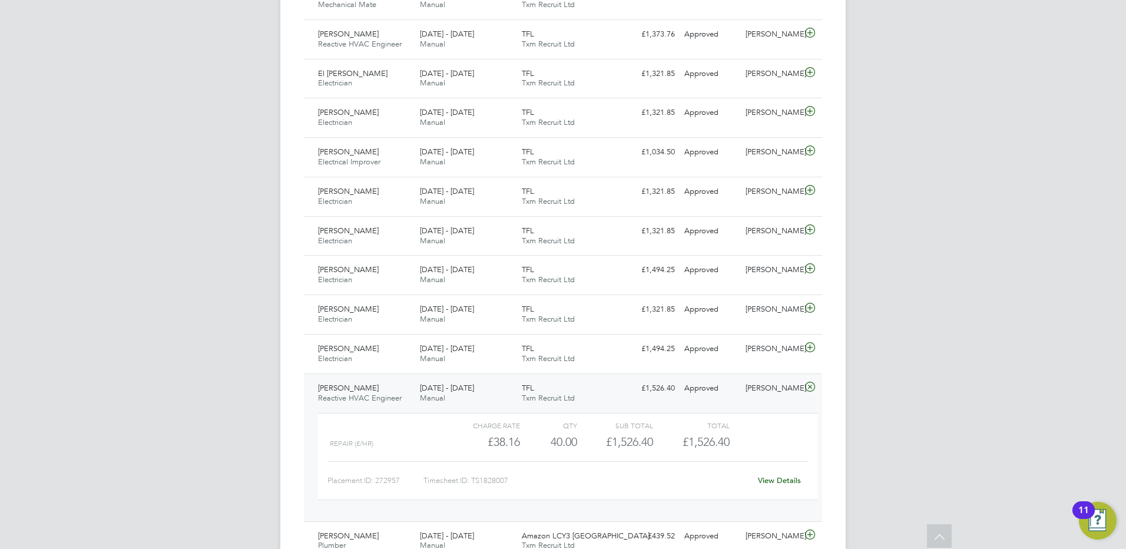
click at [365, 389] on span "Jerome Richards" at bounding box center [348, 388] width 61 height 10
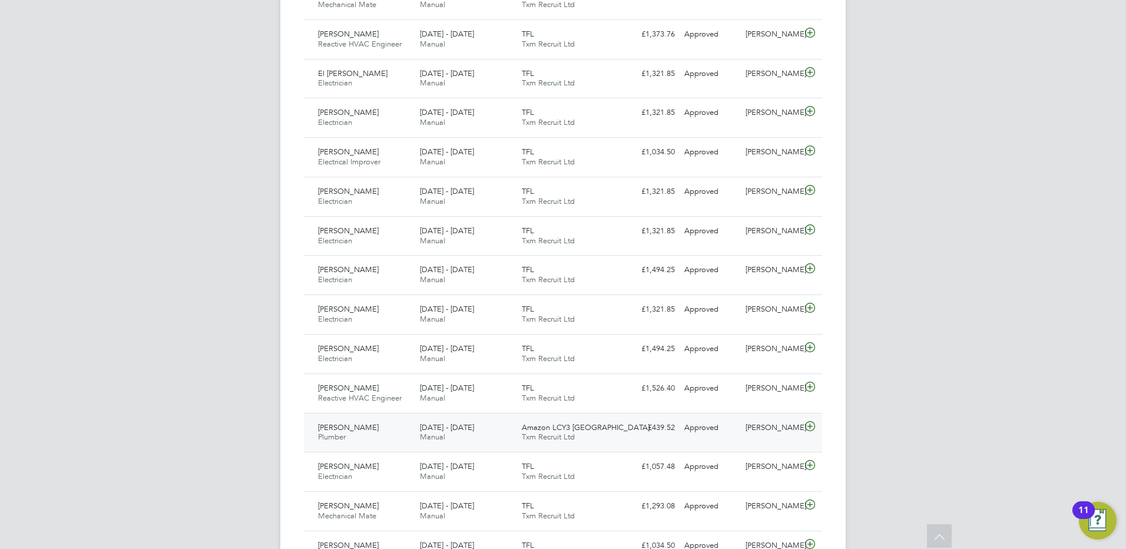
click at [352, 427] on span "Joe Mcaleavey" at bounding box center [348, 427] width 61 height 10
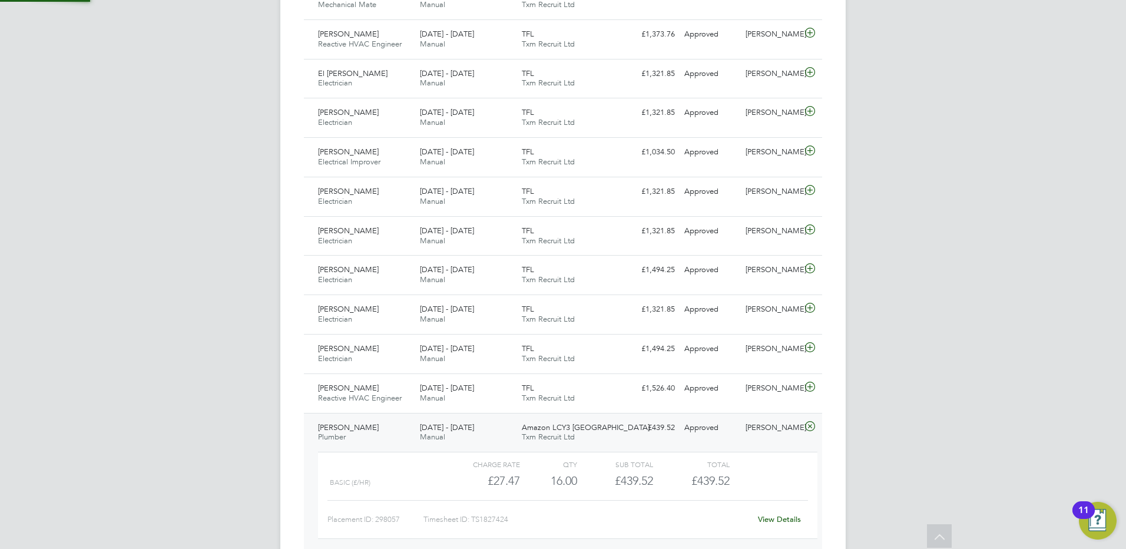
scroll to position [20, 115]
click at [354, 427] on span "Joe Mcaleavey" at bounding box center [348, 427] width 61 height 10
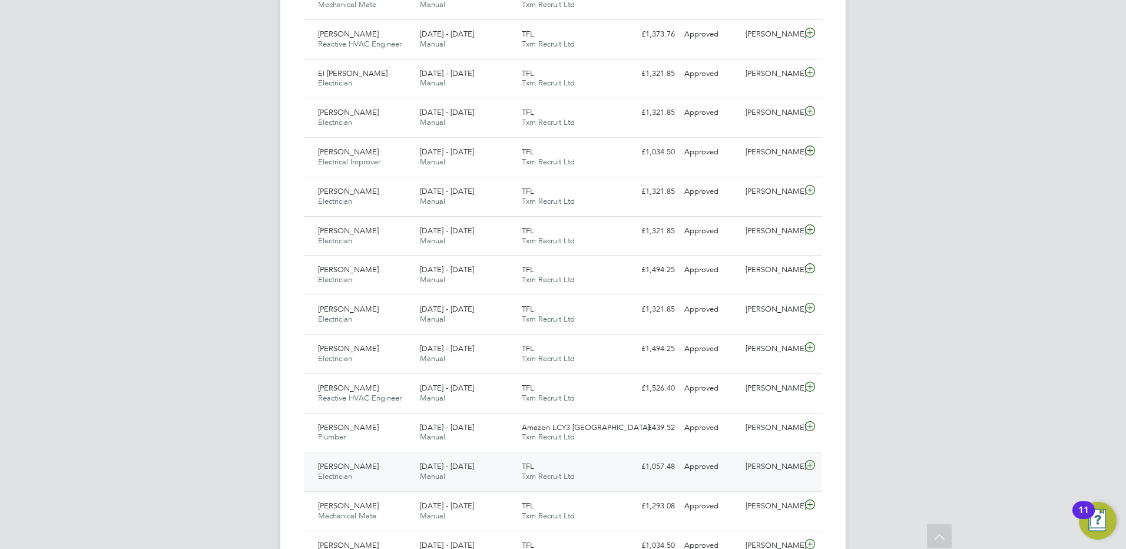
click at [351, 466] on span "Ashley Bailey" at bounding box center [348, 466] width 61 height 10
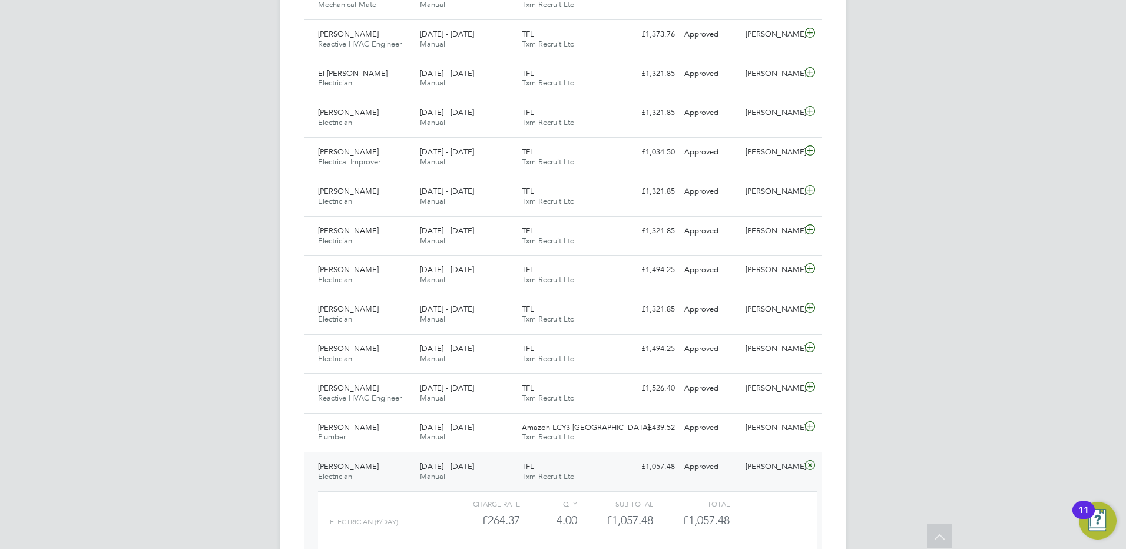
click at [366, 466] on div "Ashley Bailey Electrician 20 - 26 Sep 2025" at bounding box center [364, 471] width 102 height 29
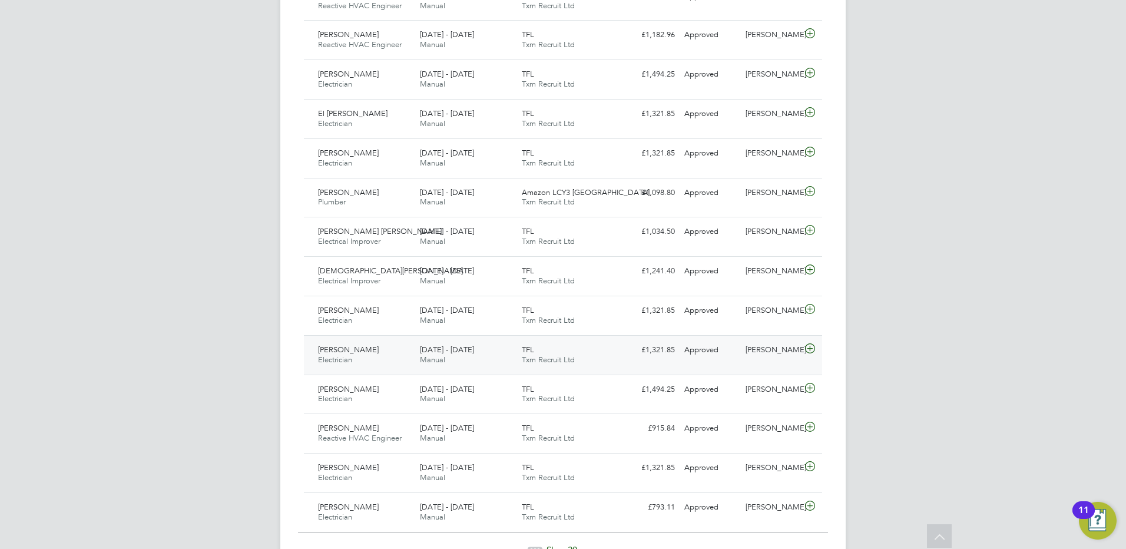
scroll to position [1062, 0]
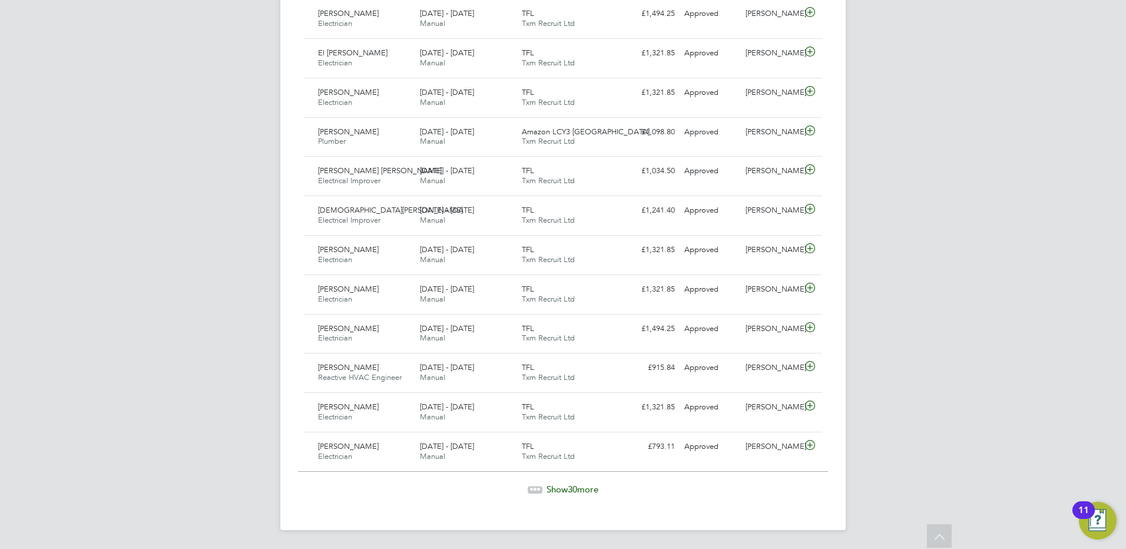
click at [569, 485] on span "30" at bounding box center [572, 488] width 9 height 11
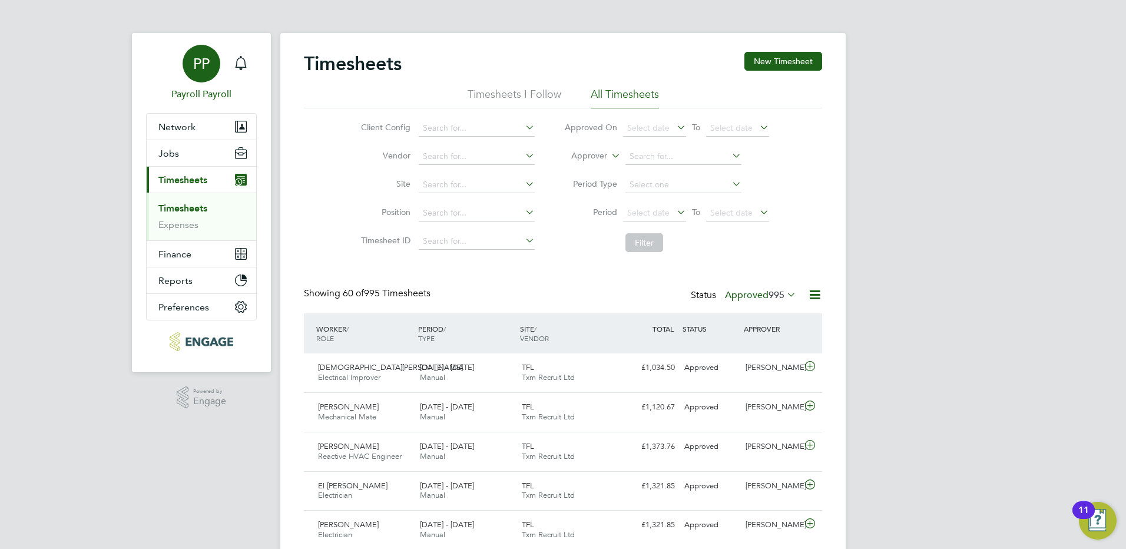
click at [208, 61] on span "PP" at bounding box center [201, 63] width 16 height 15
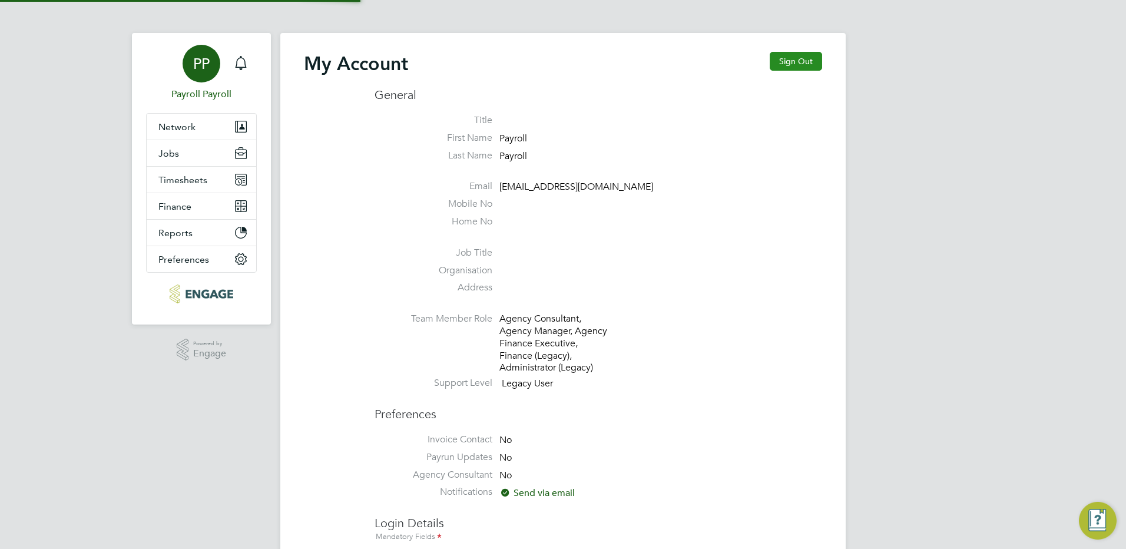
type input "[EMAIL_ADDRESS][DOMAIN_NAME]"
click at [808, 66] on button "Sign Out" at bounding box center [796, 61] width 52 height 19
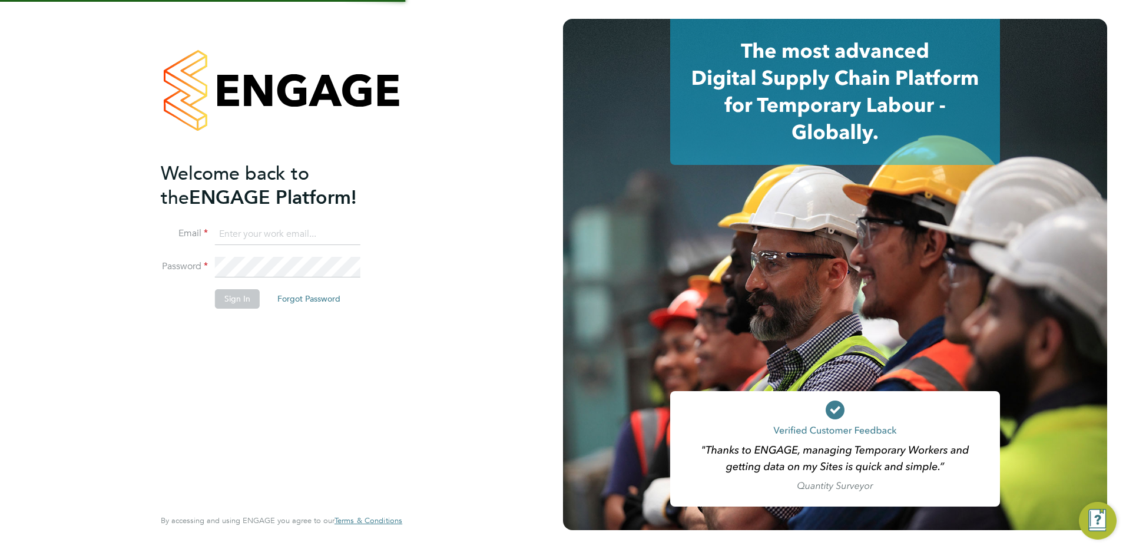
type input "[EMAIL_ADDRESS][DOMAIN_NAME]"
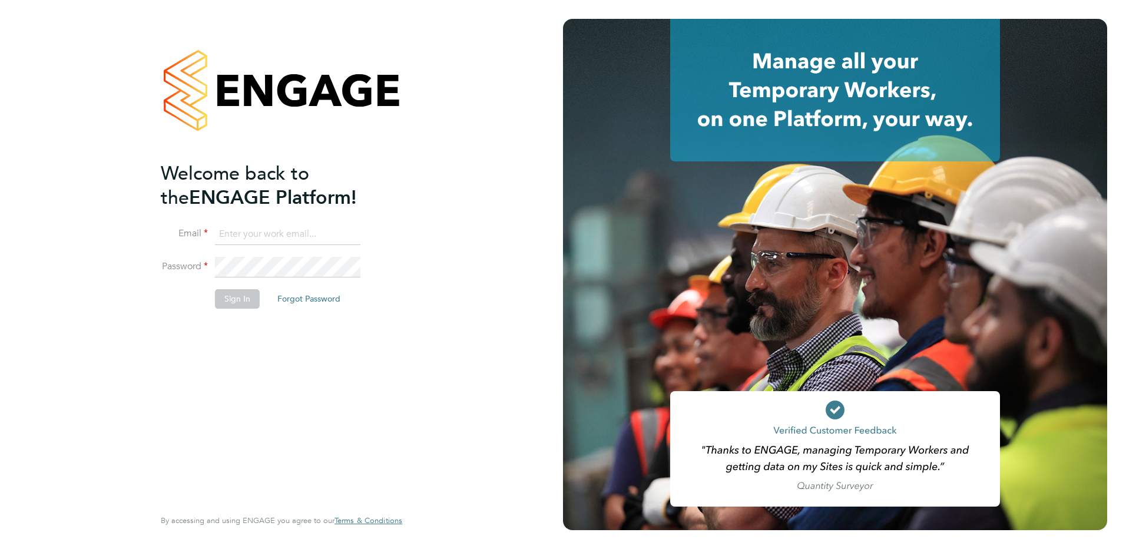
type input "[EMAIL_ADDRESS][DOMAIN_NAME]"
click at [245, 304] on button "Sign In" at bounding box center [237, 298] width 45 height 19
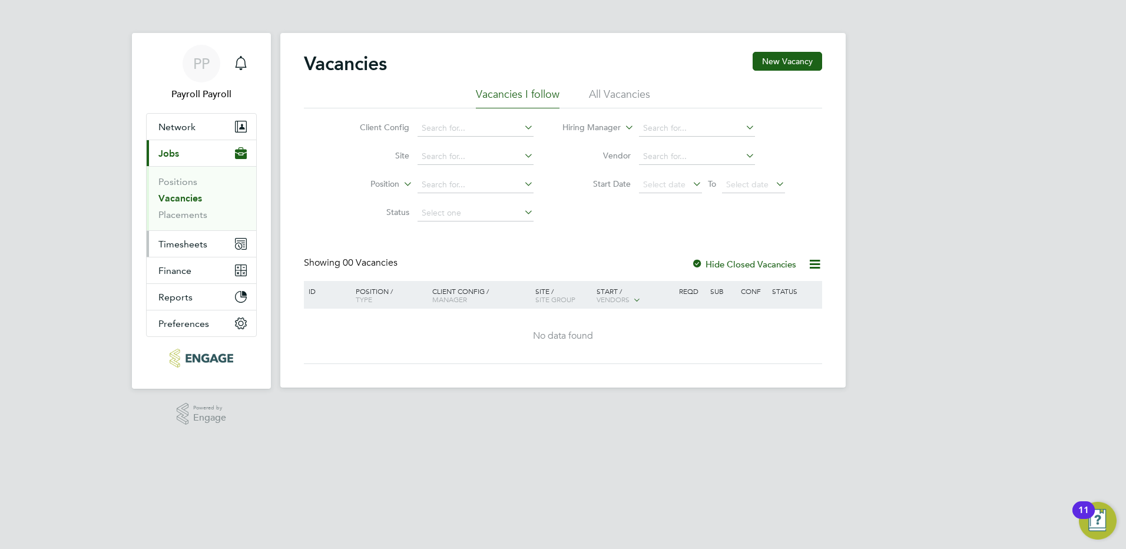
click at [184, 248] on span "Timesheets" at bounding box center [182, 243] width 49 height 11
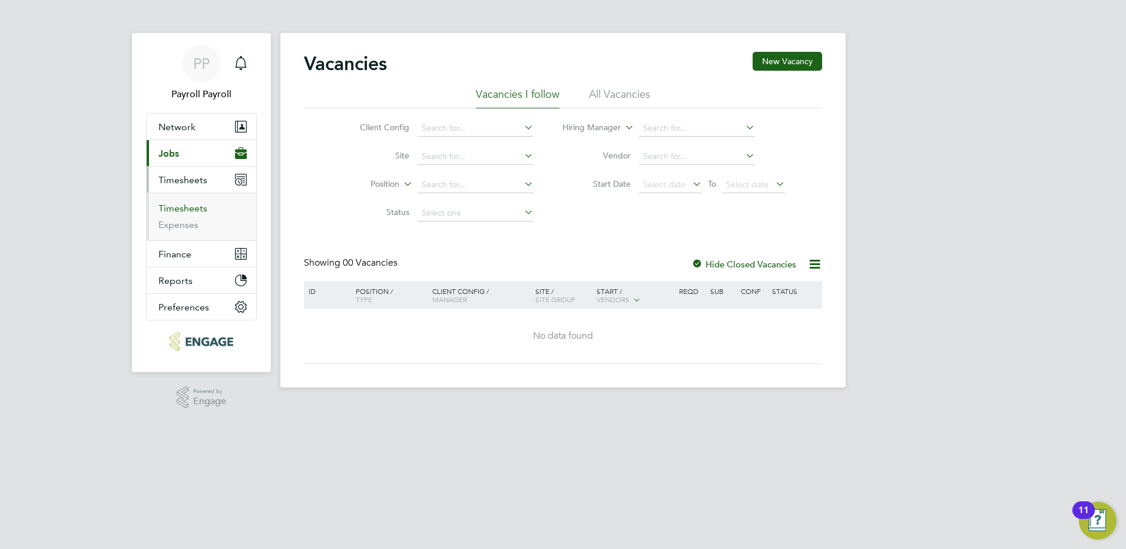
click at [185, 210] on link "Timesheets" at bounding box center [182, 208] width 49 height 11
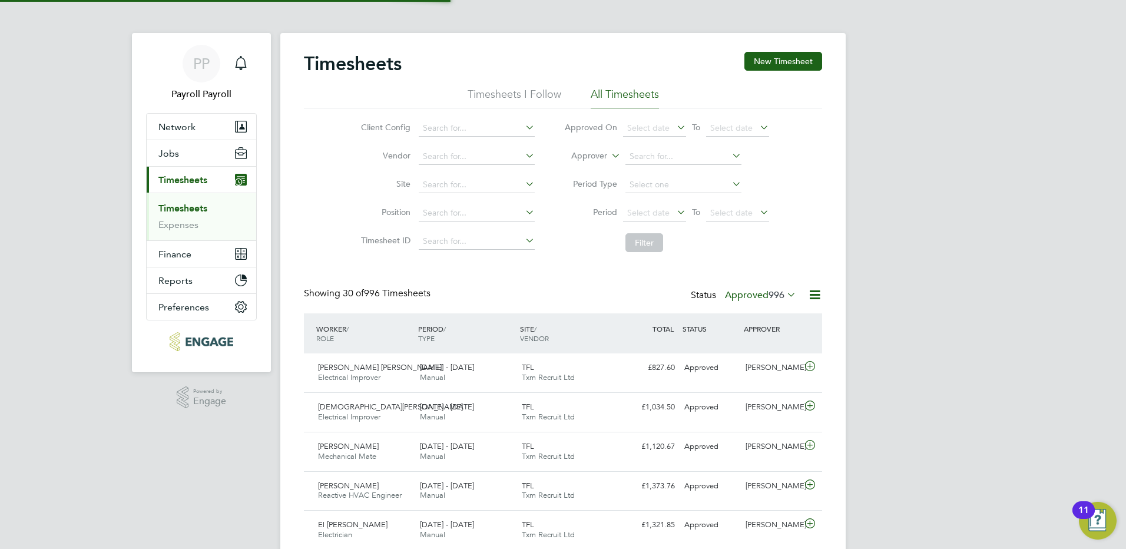
click at [638, 94] on li "All Timesheets" at bounding box center [625, 97] width 68 height 21
click at [367, 366] on span "Arshdeep Singh Kaur" at bounding box center [380, 367] width 124 height 10
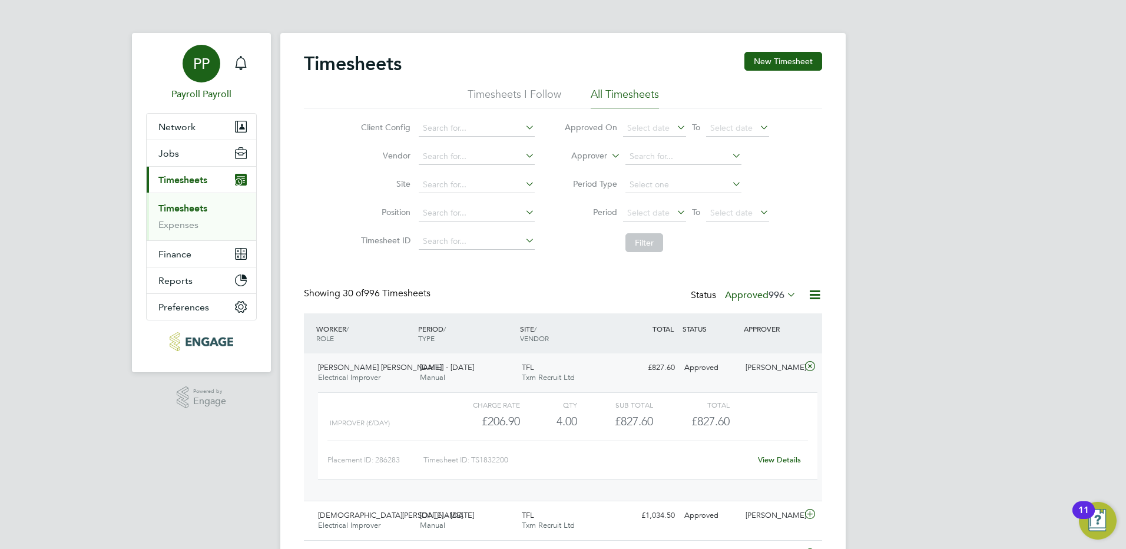
click at [195, 68] on span "PP" at bounding box center [201, 63] width 16 height 15
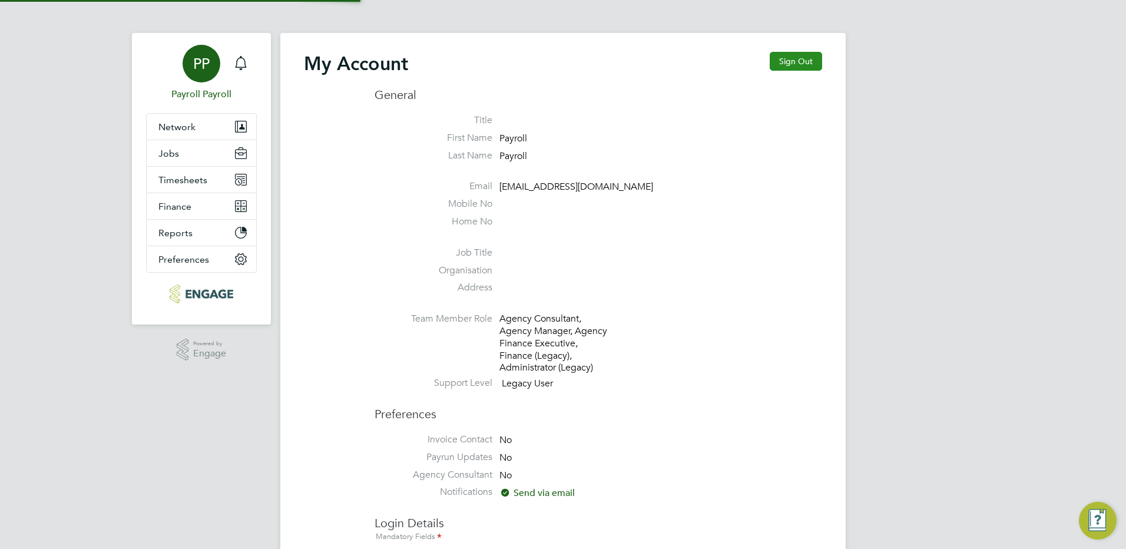
type input "[EMAIL_ADDRESS][DOMAIN_NAME]"
click at [790, 60] on button "Sign Out" at bounding box center [796, 61] width 52 height 19
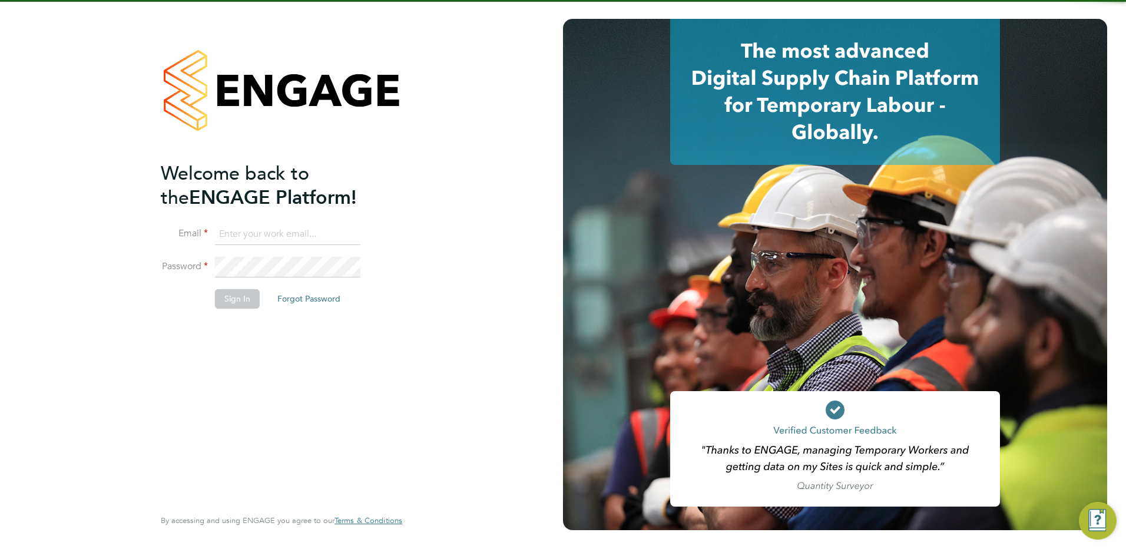
type input "[EMAIL_ADDRESS][DOMAIN_NAME]"
